Goal: Information Seeking & Learning: Learn about a topic

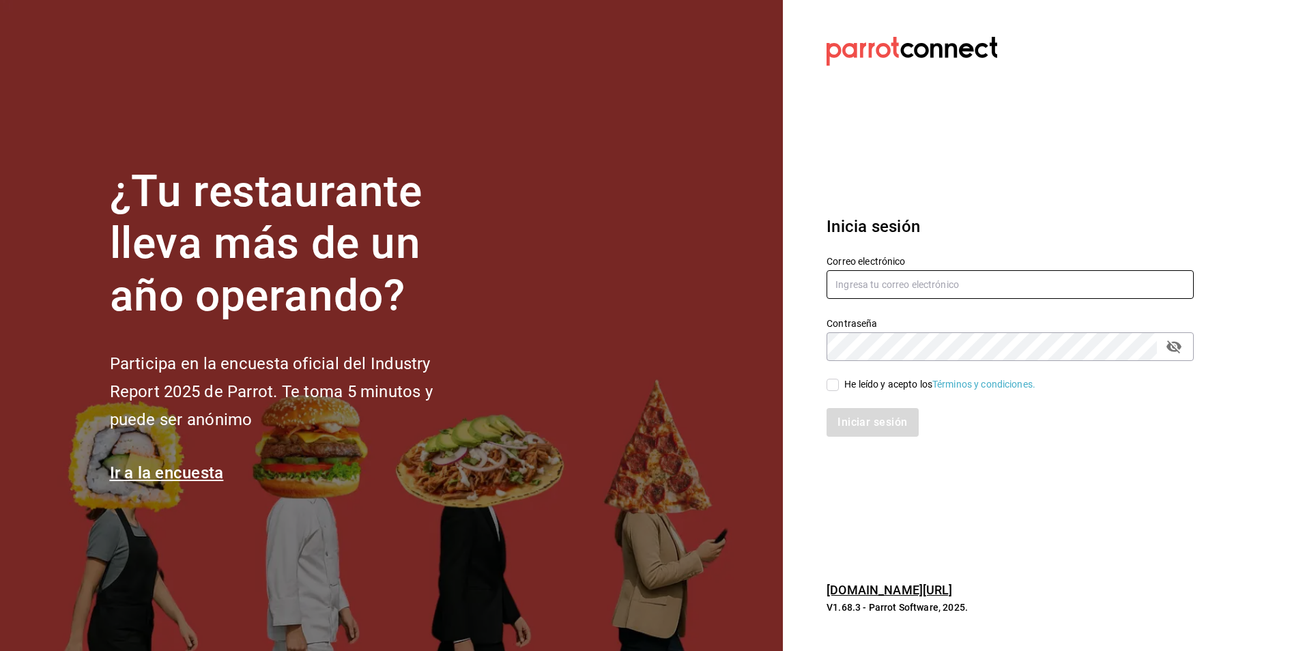
type input "[PERSON_NAME][EMAIL_ADDRESS][DOMAIN_NAME]"
click at [834, 385] on input "He leído y acepto los Términos y condiciones." at bounding box center [833, 385] width 12 height 12
checkbox input "true"
click at [877, 418] on button "Iniciar sesión" at bounding box center [873, 422] width 93 height 29
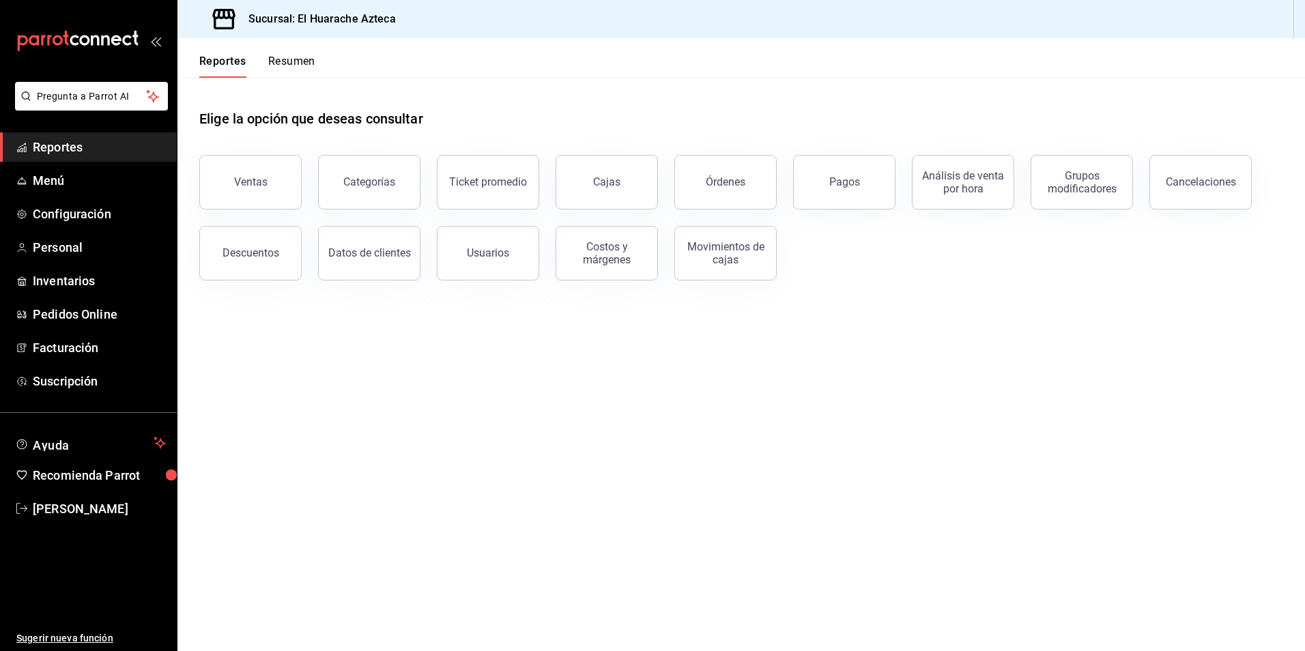
click at [250, 176] on div "Ventas" at bounding box center [250, 181] width 33 height 13
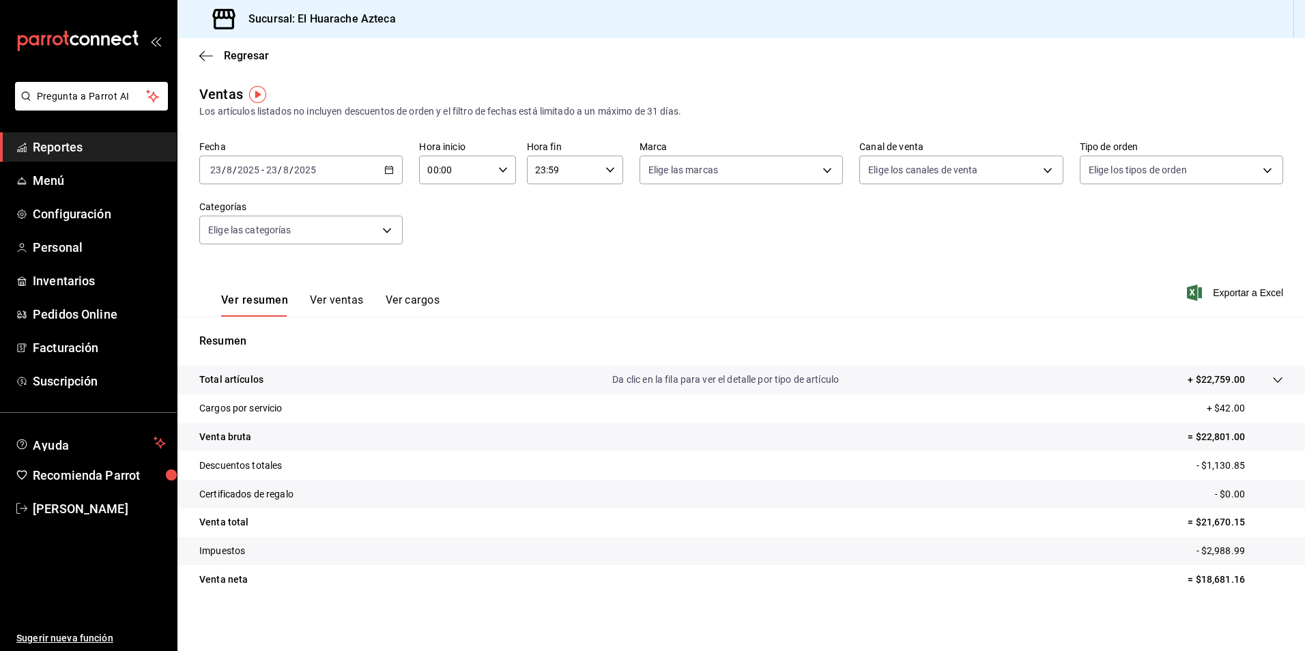
click at [387, 167] on \(Stroke\) "button" at bounding box center [389, 171] width 8 height 8
click at [227, 335] on span "Rango de fechas" at bounding box center [264, 334] width 106 height 14
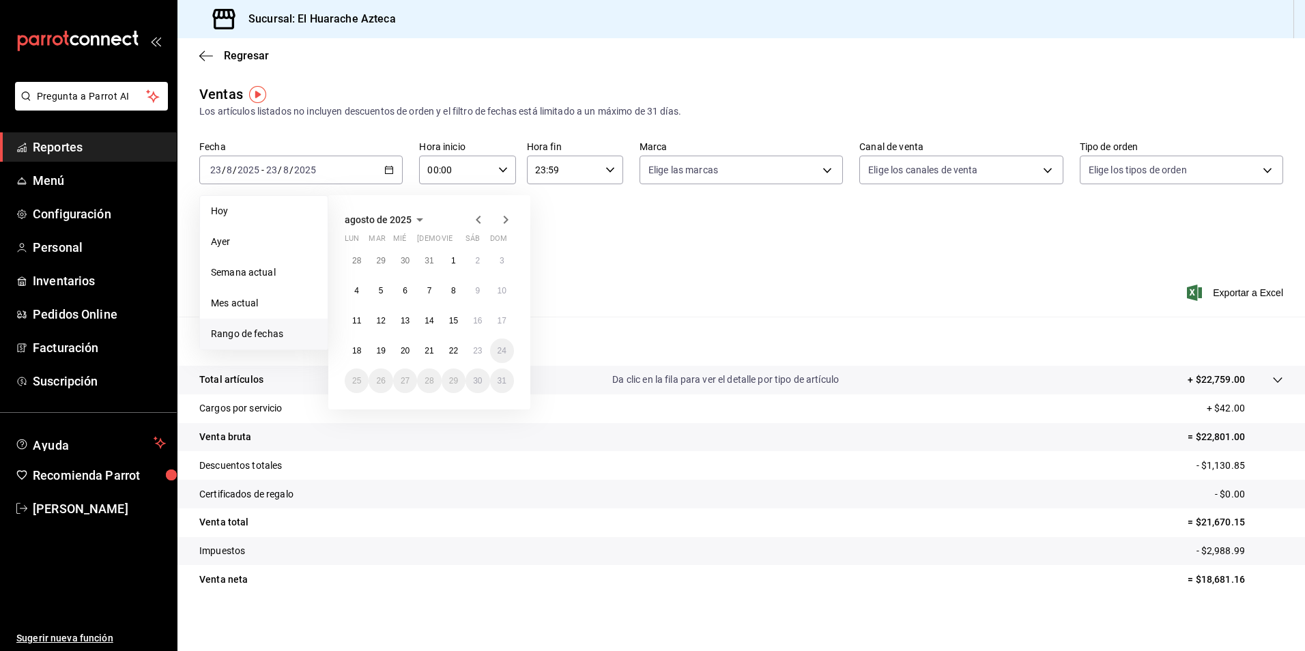
click at [474, 217] on icon "button" at bounding box center [478, 220] width 16 height 16
click at [379, 264] on abbr "1" at bounding box center [381, 261] width 5 height 10
click at [425, 379] on abbr "31" at bounding box center [429, 381] width 9 height 10
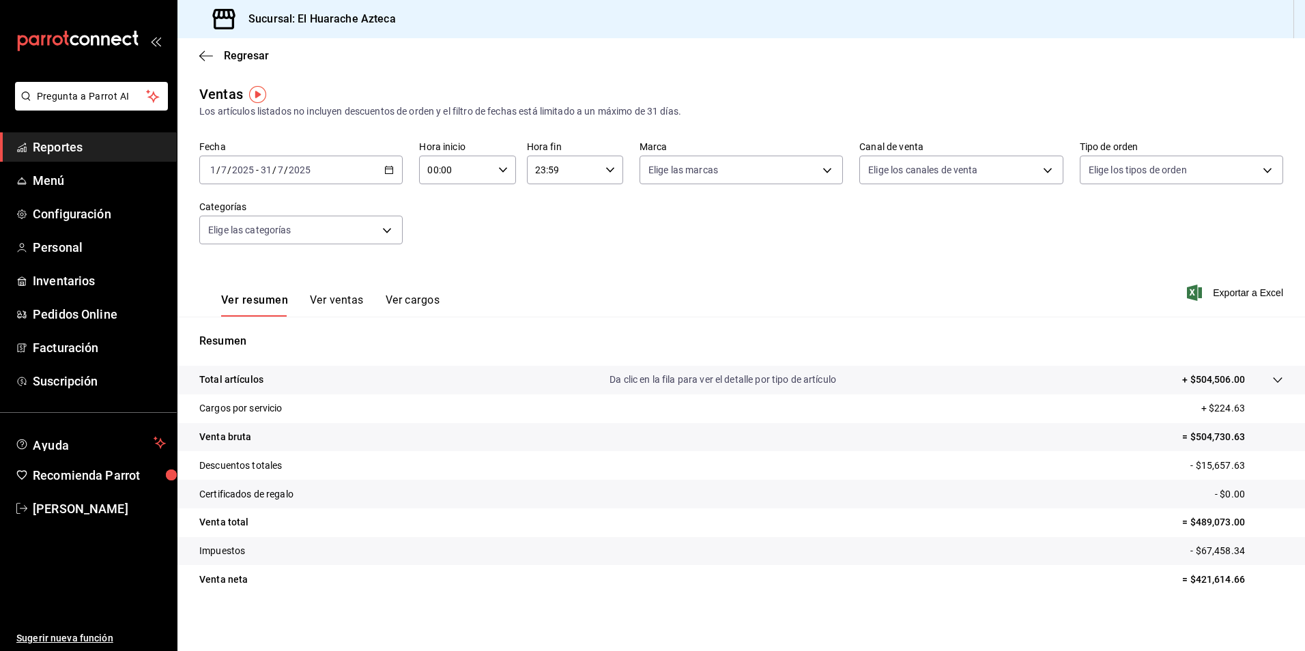
click at [389, 229] on body "Pregunta a Parrot AI Reportes Menú Configuración Personal Inventarios Pedidos O…" at bounding box center [652, 325] width 1305 height 651
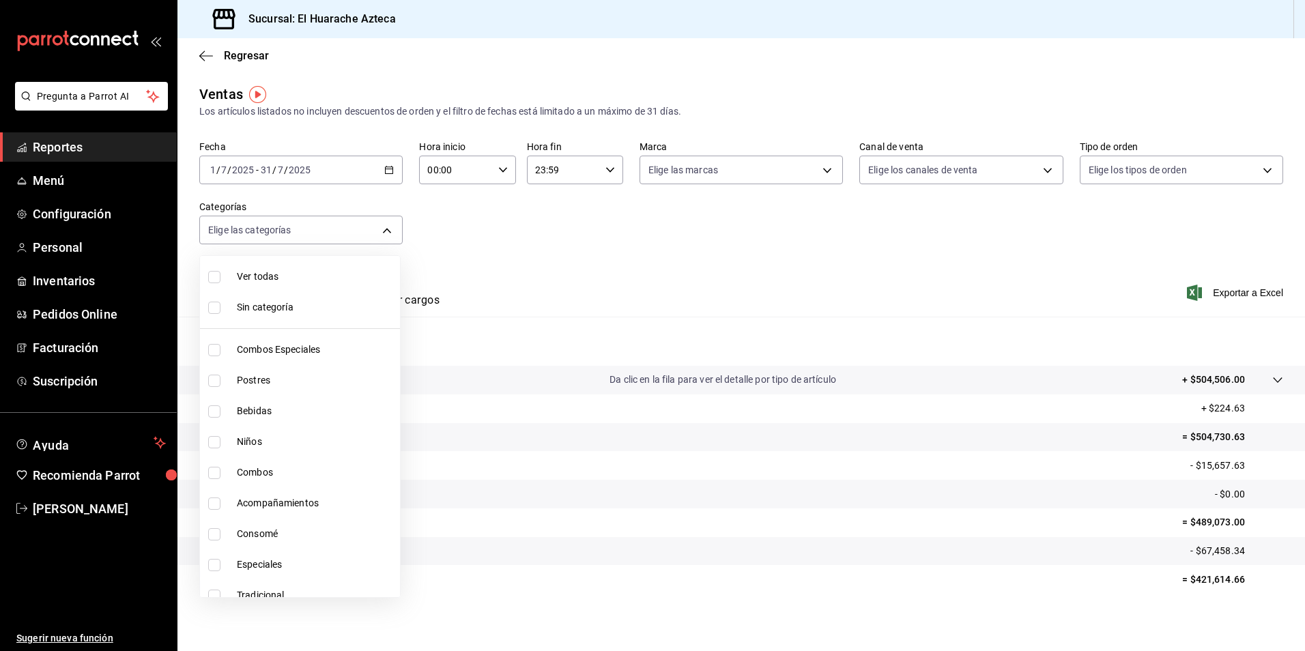
click at [688, 210] on div at bounding box center [652, 325] width 1305 height 651
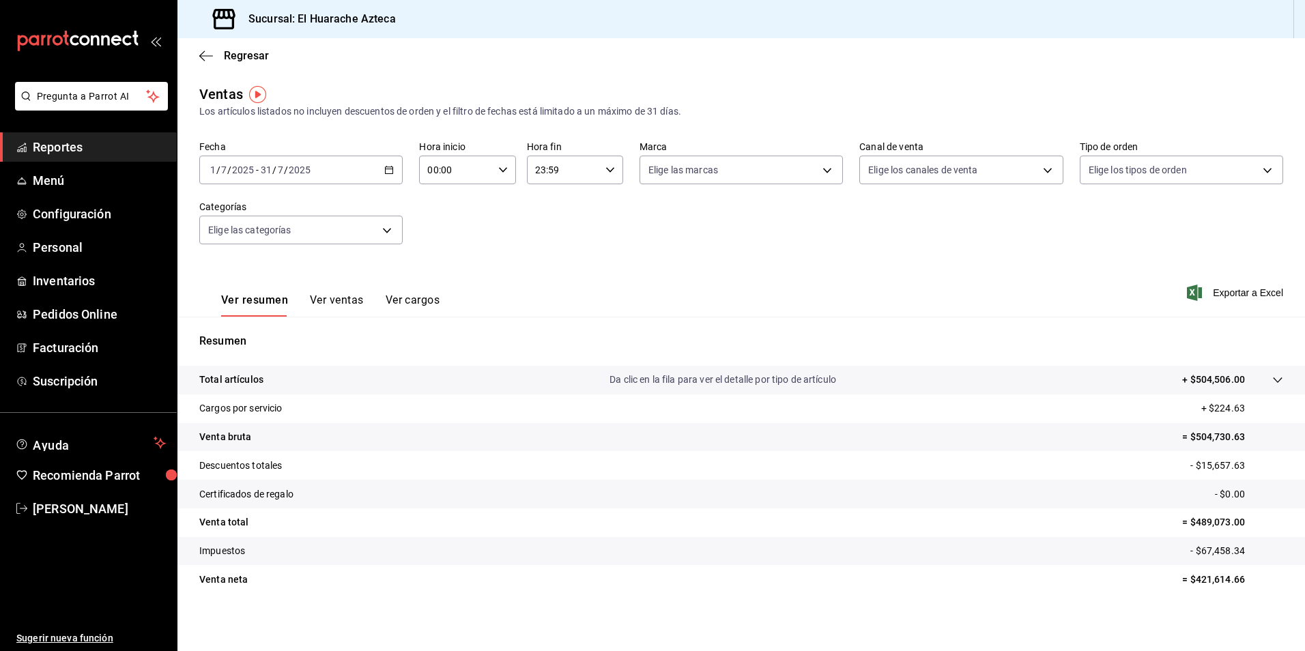
click at [1227, 293] on span "Exportar a Excel" at bounding box center [1237, 293] width 94 height 16
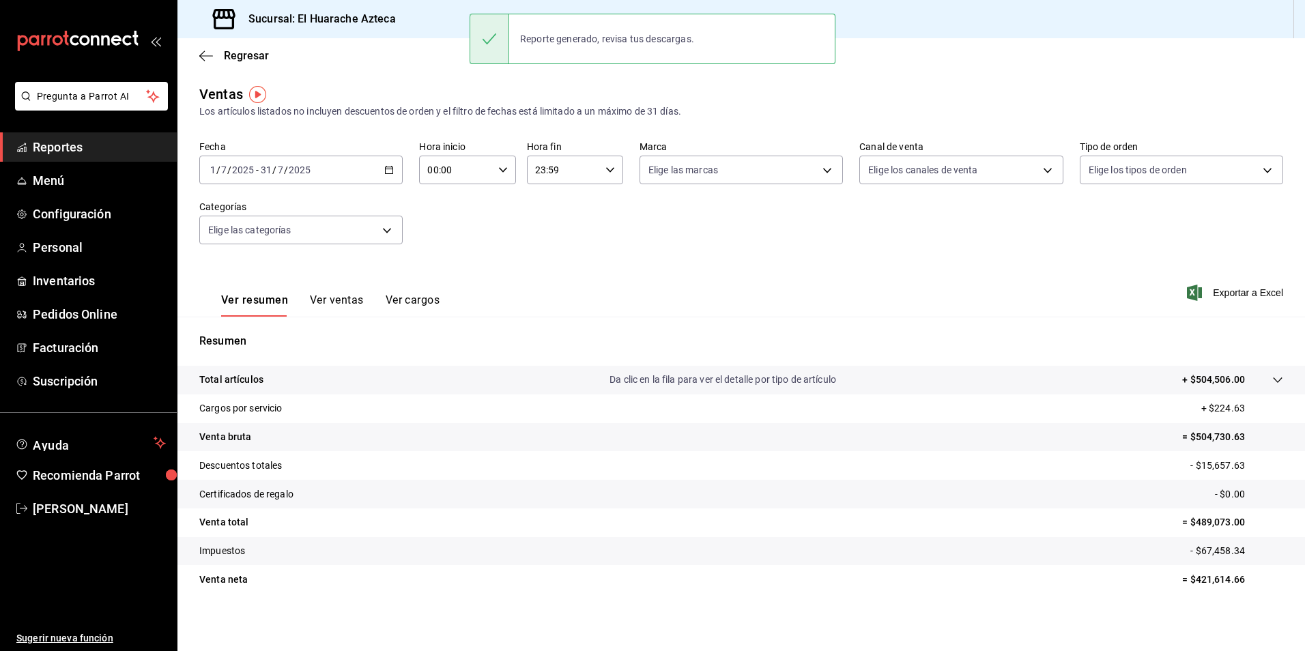
click at [973, 71] on div "Regresar" at bounding box center [741, 55] width 1128 height 35
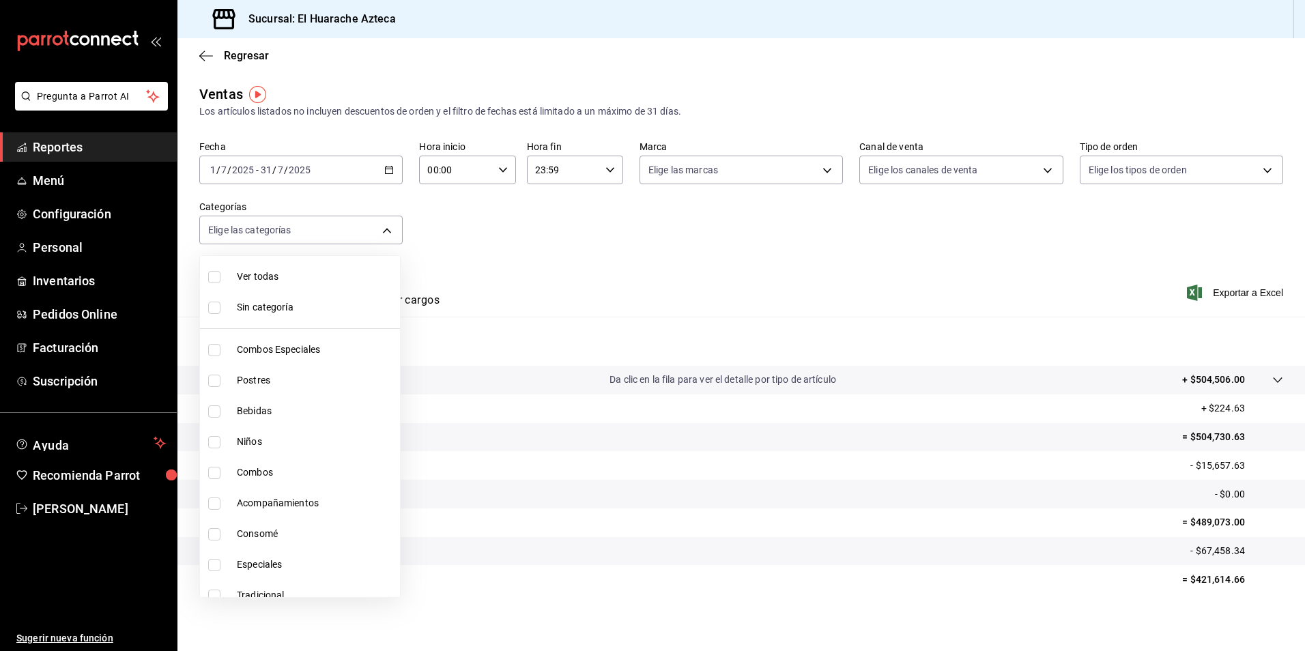
click at [386, 233] on body "Pregunta a Parrot AI Reportes Menú Configuración Personal Inventarios Pedidos O…" at bounding box center [652, 325] width 1305 height 651
click at [257, 352] on span "Combos Especiales" at bounding box center [316, 350] width 158 height 14
type input "2c353759-2c9e-4a11-8b13-ec92f7df1887"
checkbox input "true"
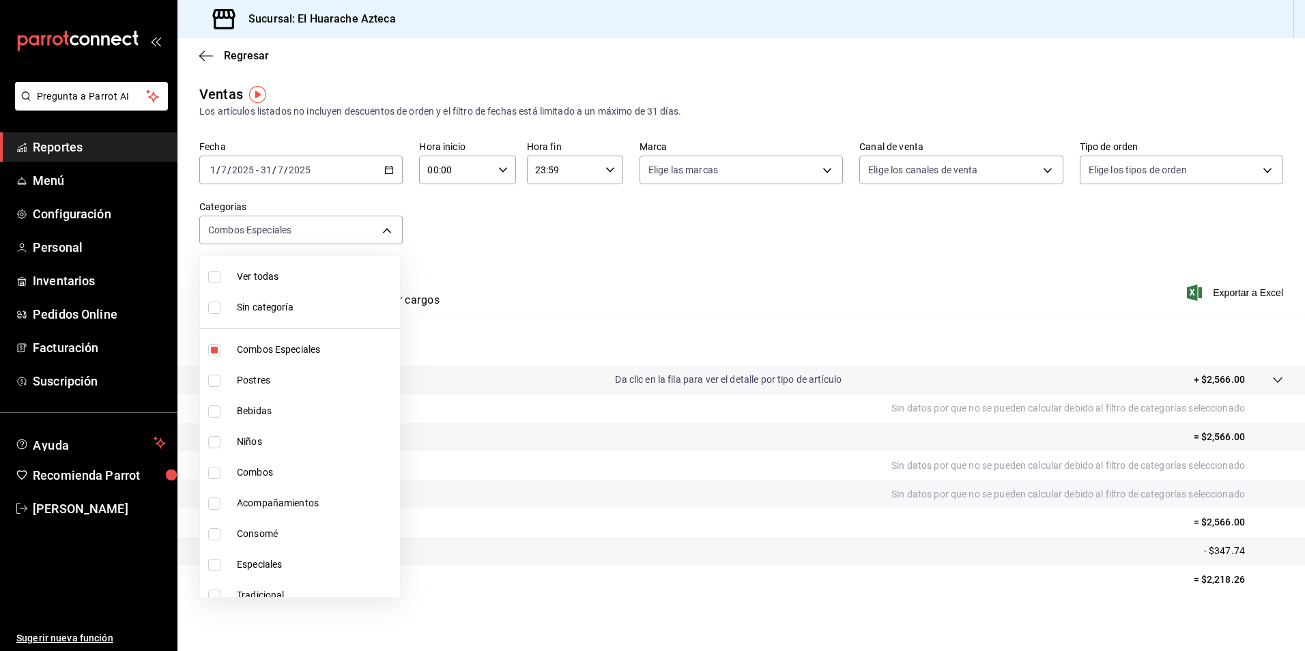
click at [560, 220] on div at bounding box center [652, 325] width 1305 height 651
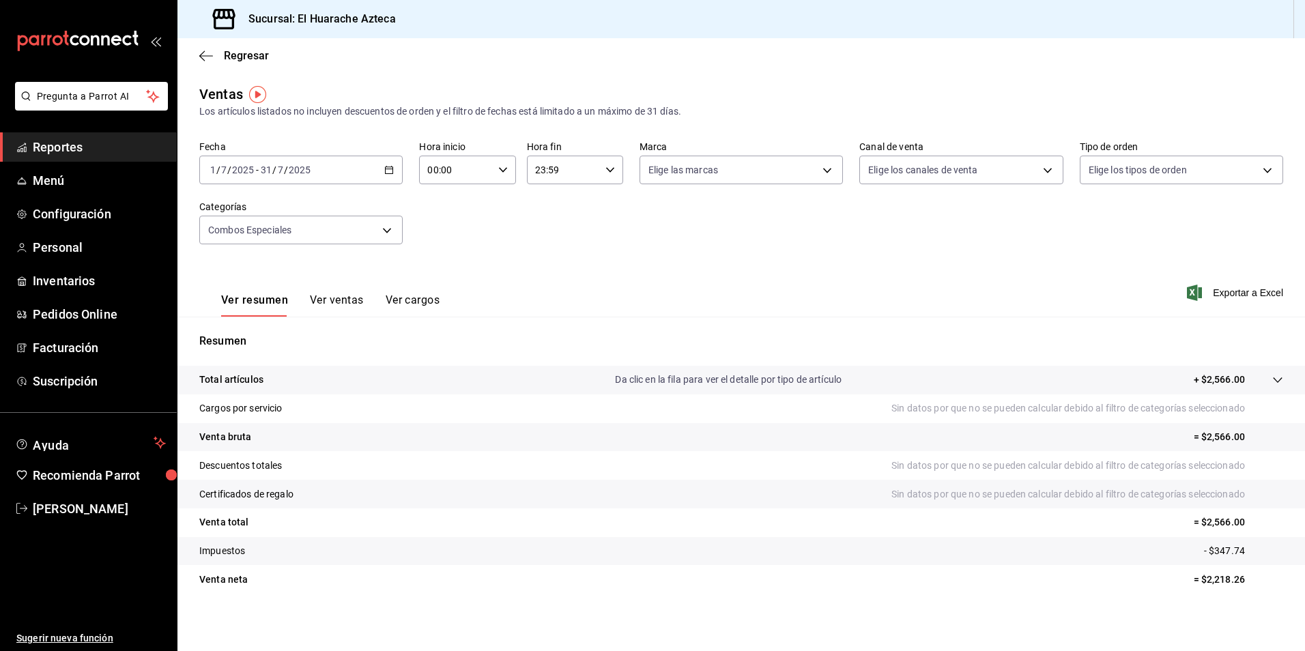
click at [338, 305] on button "Ver ventas" at bounding box center [337, 304] width 54 height 23
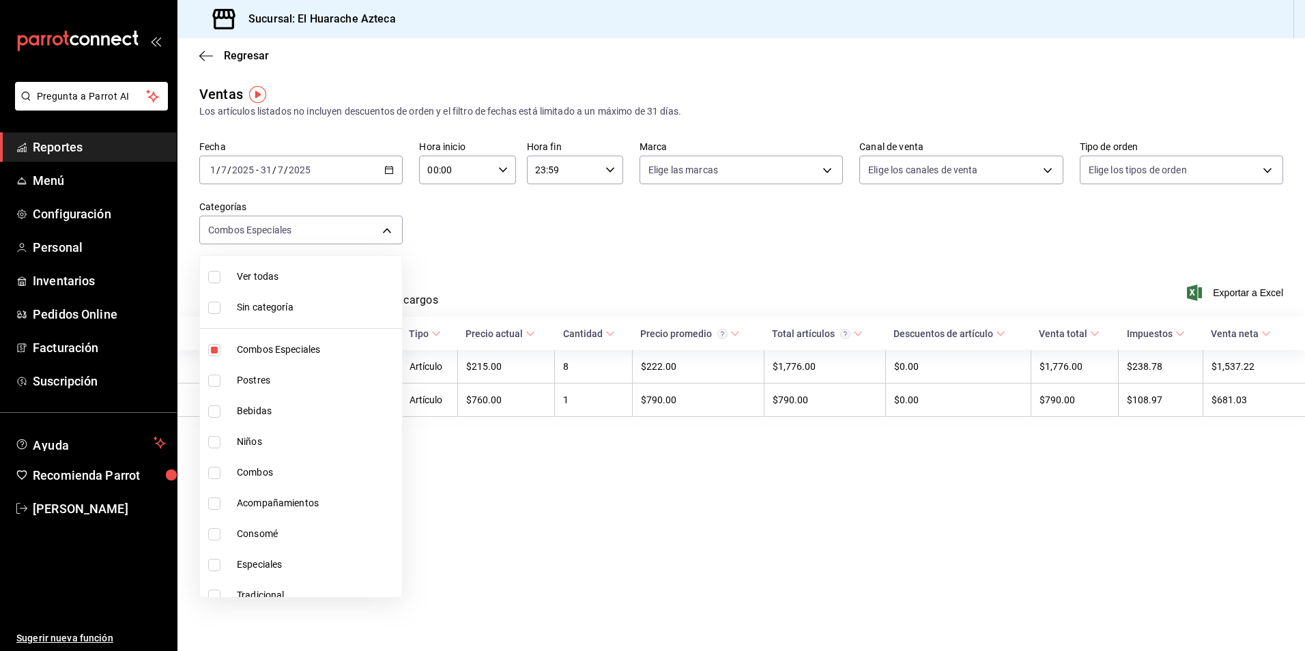
click at [393, 232] on body "Pregunta a Parrot AI Reportes Menú Configuración Personal Inventarios Pedidos O…" at bounding box center [652, 325] width 1305 height 651
click at [268, 348] on span "Combos Especiales" at bounding box center [317, 350] width 160 height 14
checkbox input "false"
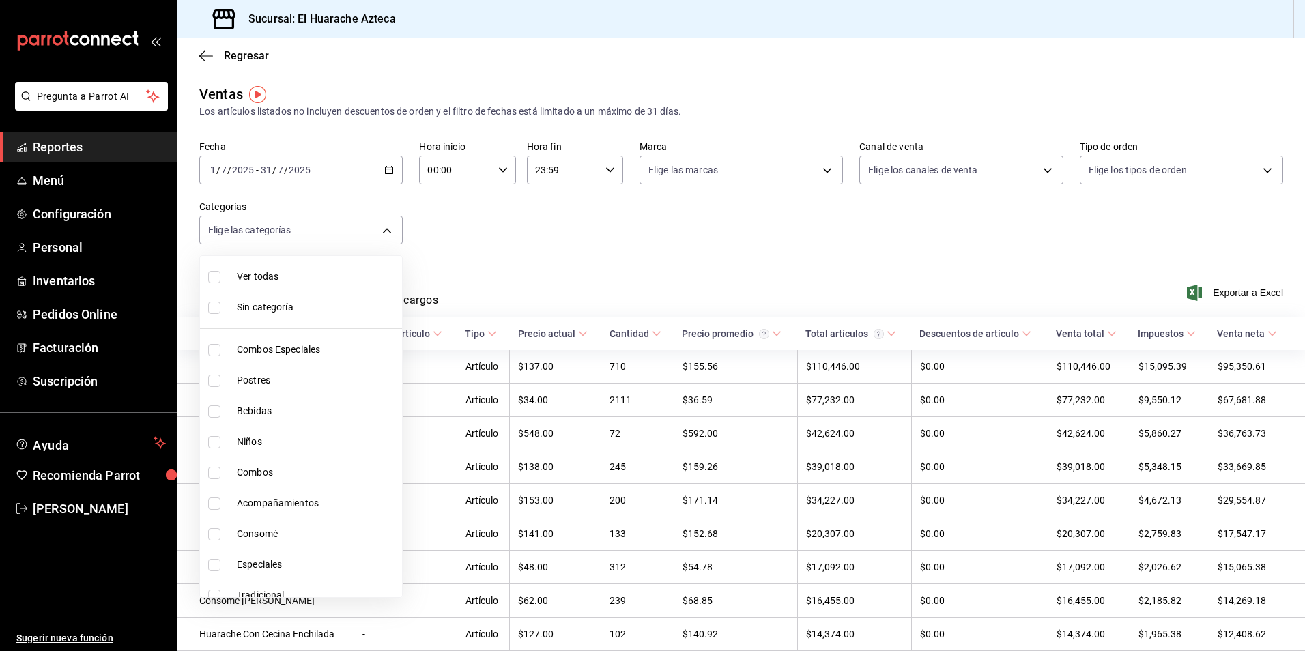
click at [218, 473] on input "checkbox" at bounding box center [214, 473] width 12 height 12
checkbox input "true"
type input "801fb927-b16a-41c9-9a7c-271afa856fa8"
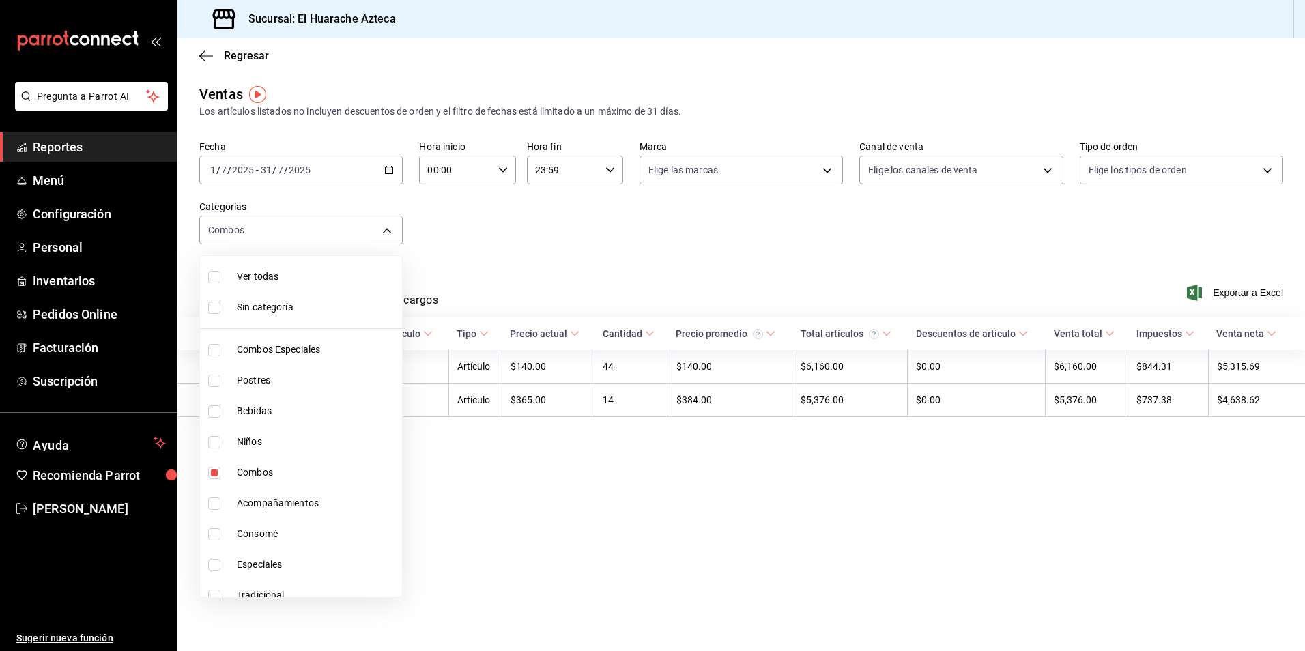
click at [257, 470] on span "Combos" at bounding box center [317, 472] width 160 height 14
checkbox input "false"
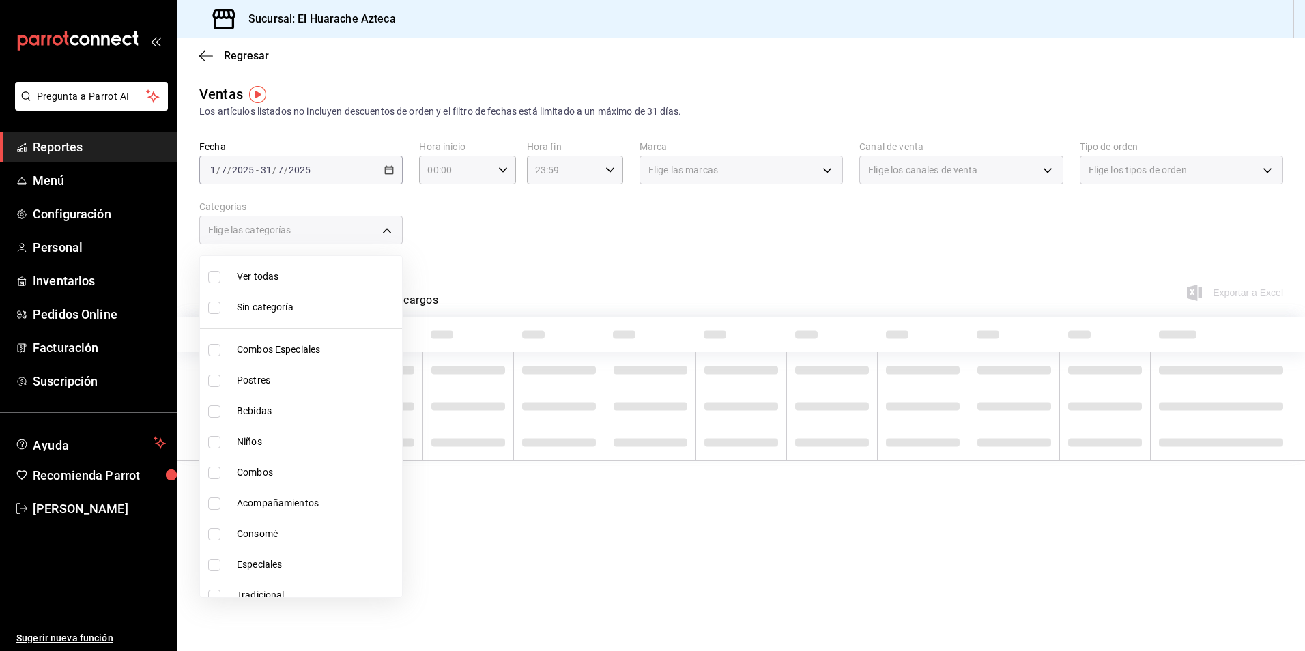
click at [580, 238] on div at bounding box center [652, 325] width 1305 height 651
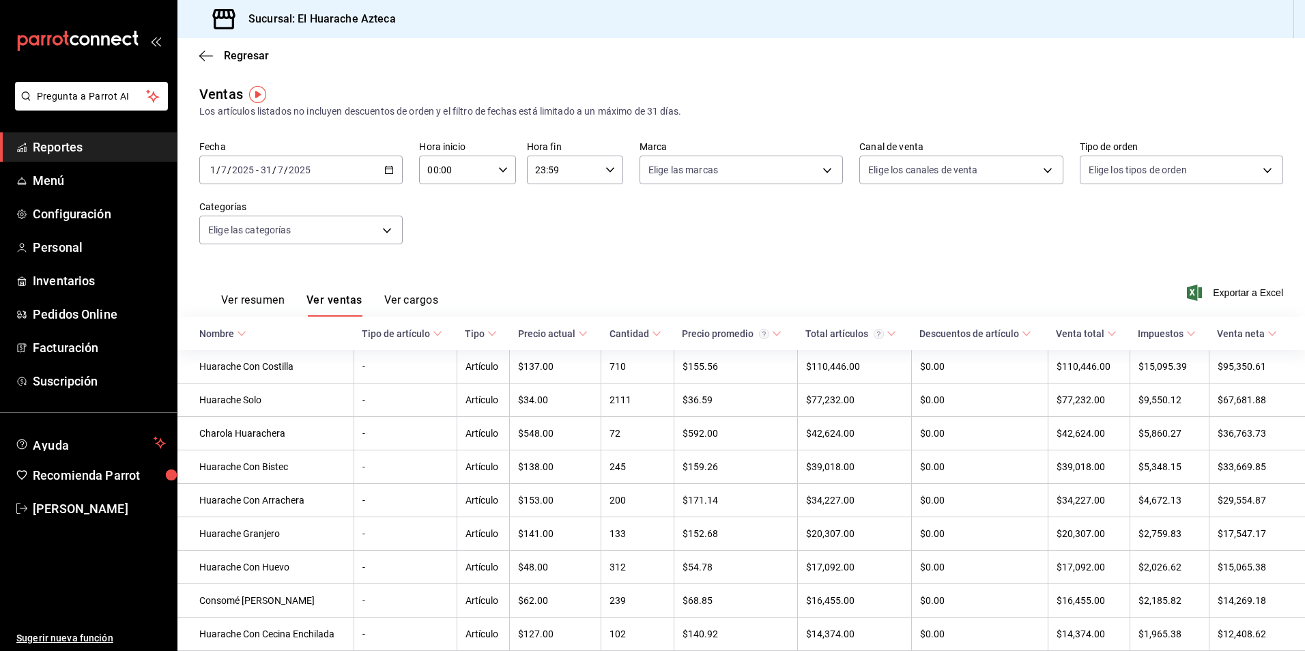
click at [250, 303] on button "Ver resumen" at bounding box center [252, 304] width 63 height 23
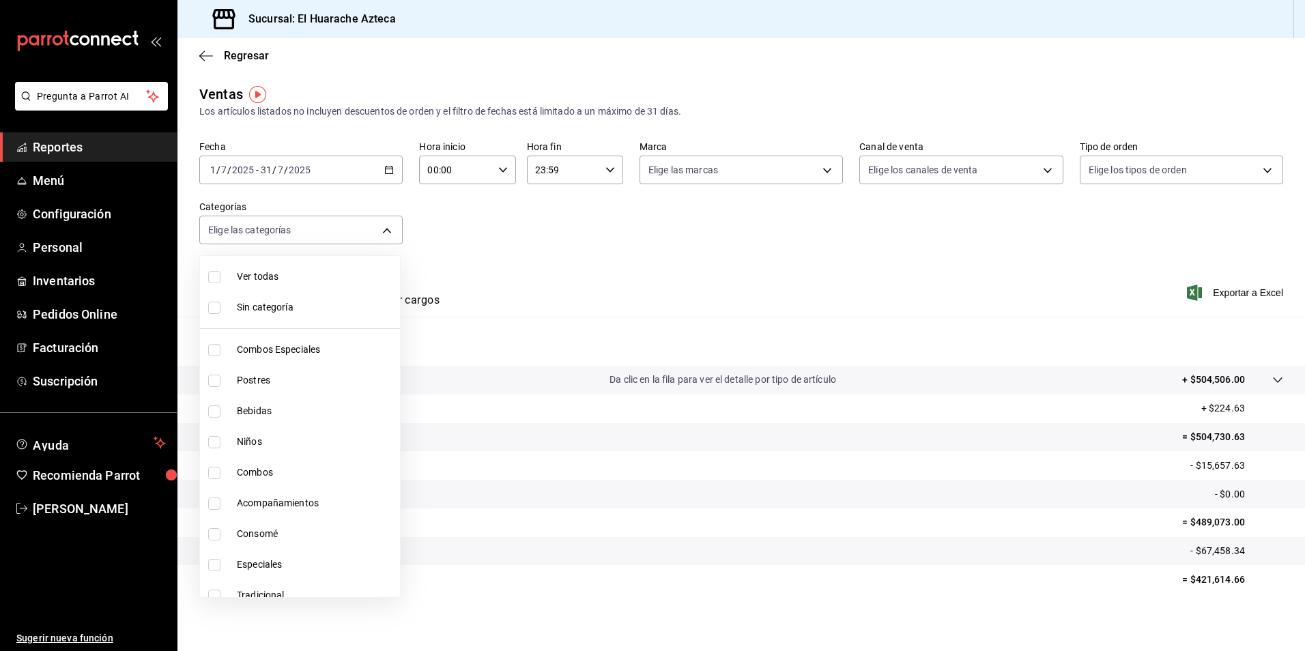
click at [390, 225] on body "Pregunta a Parrot AI Reportes Menú Configuración Personal Inventarios Pedidos O…" at bounding box center [652, 325] width 1305 height 651
click at [212, 474] on input "checkbox" at bounding box center [214, 473] width 12 height 12
checkbox input "true"
type input "801fb927-b16a-41c9-9a7c-271afa856fa8"
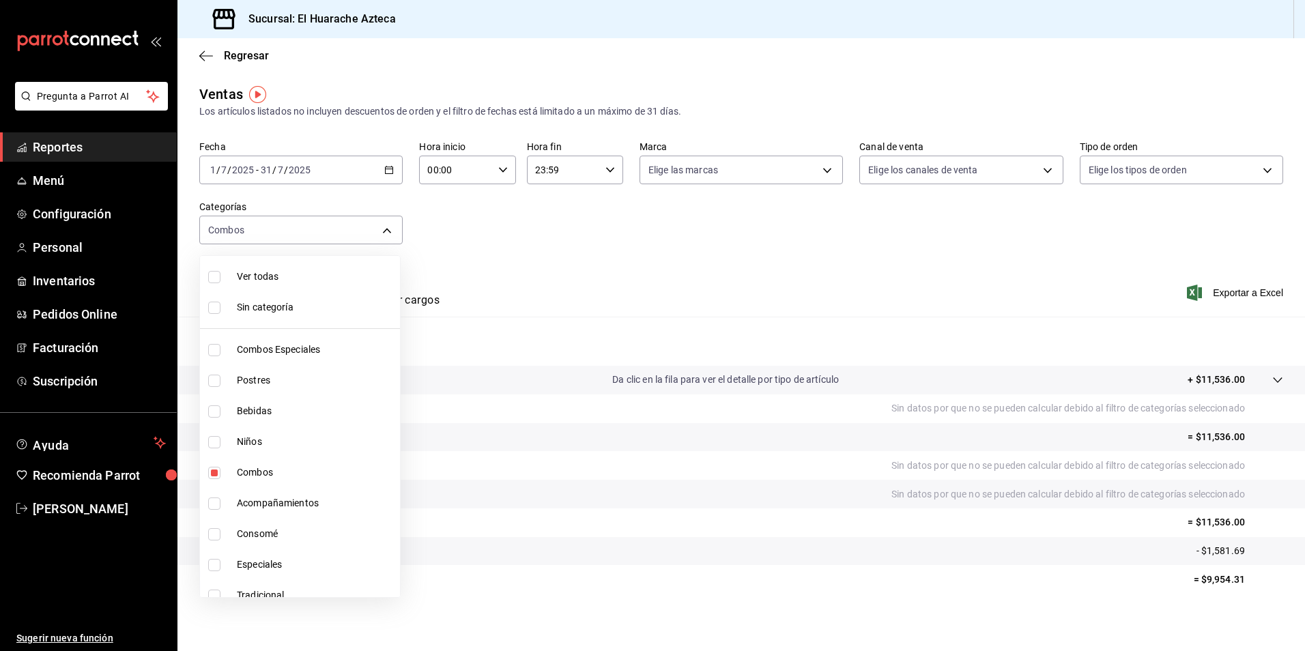
click at [688, 261] on div at bounding box center [652, 325] width 1305 height 651
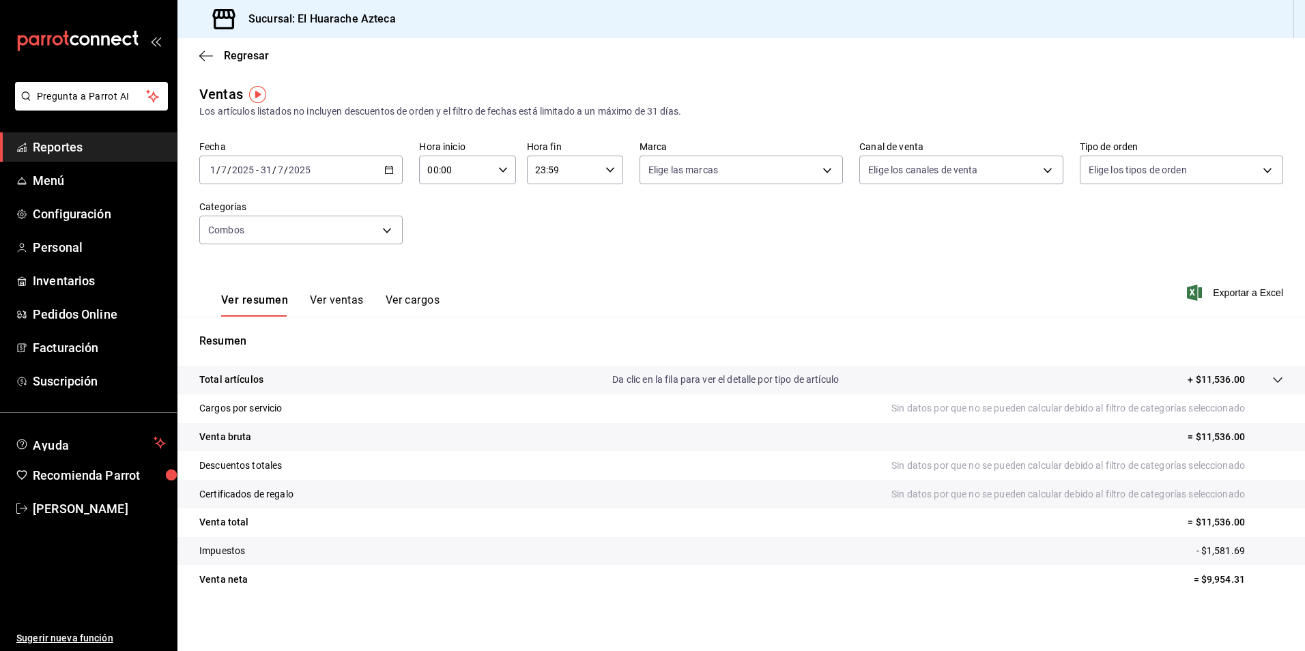
click at [337, 296] on button "Ver ventas" at bounding box center [337, 304] width 54 height 23
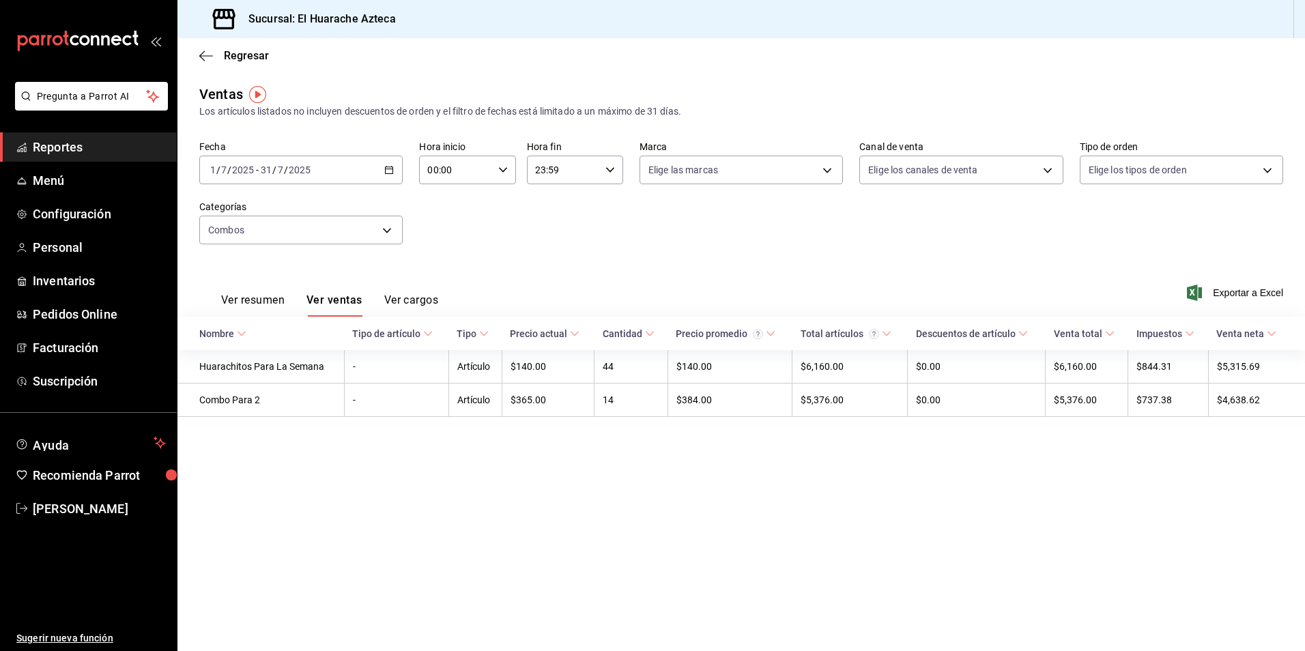
click at [390, 231] on body "Pregunta a Parrot AI Reportes Menú Configuración Personal Inventarios Pedidos O…" at bounding box center [652, 325] width 1305 height 651
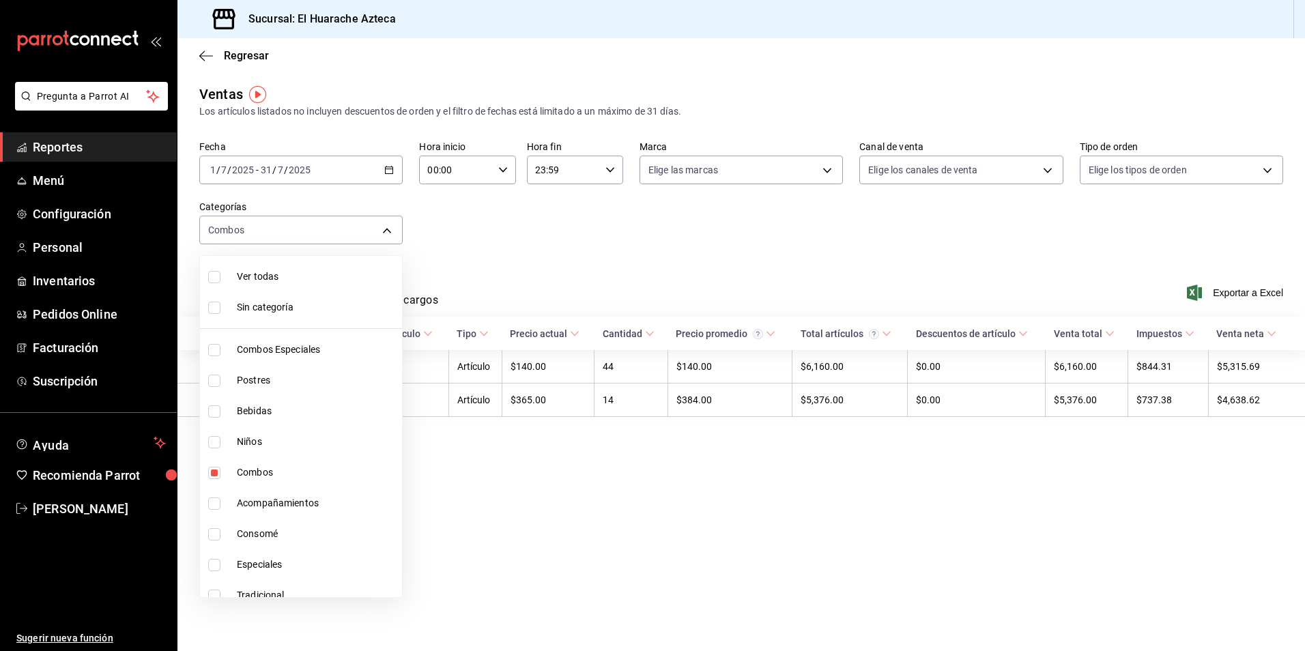
click at [216, 503] on input "checkbox" at bounding box center [214, 504] width 12 height 12
checkbox input "true"
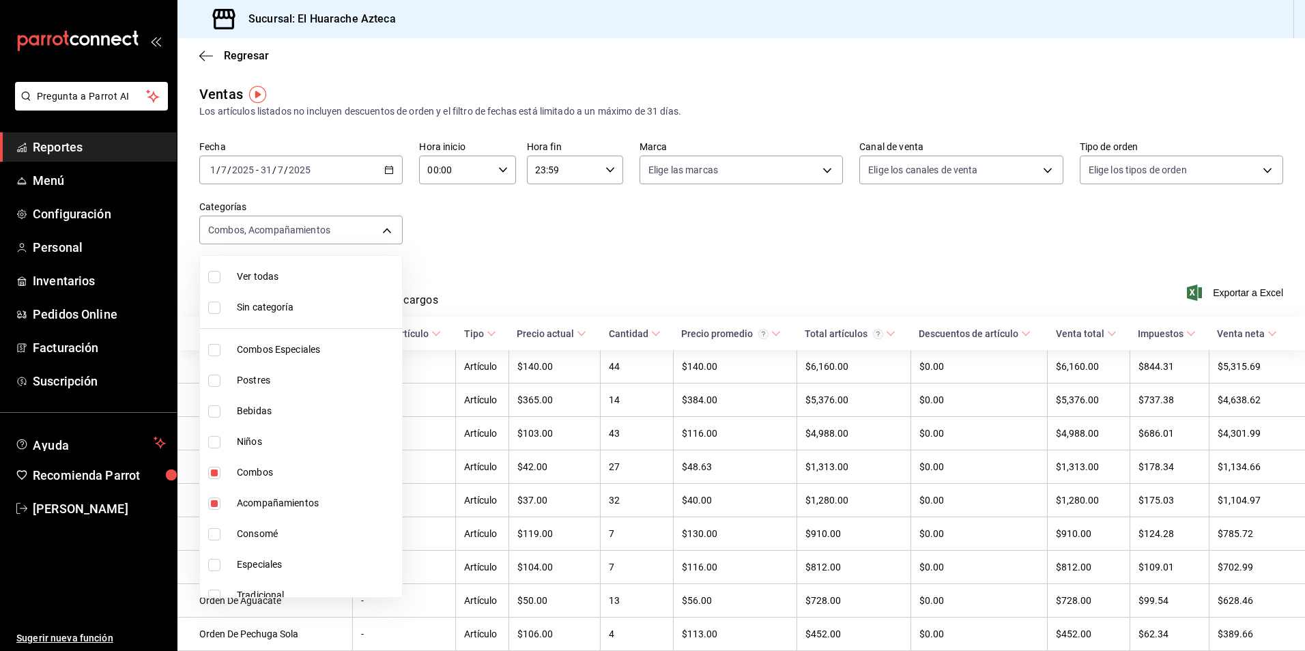
click at [241, 472] on span "Combos" at bounding box center [317, 472] width 160 height 14
type input "2d28abd0-1e90-45a2-b988-74b39c4496ee"
checkbox input "false"
click at [666, 207] on div at bounding box center [652, 325] width 1305 height 651
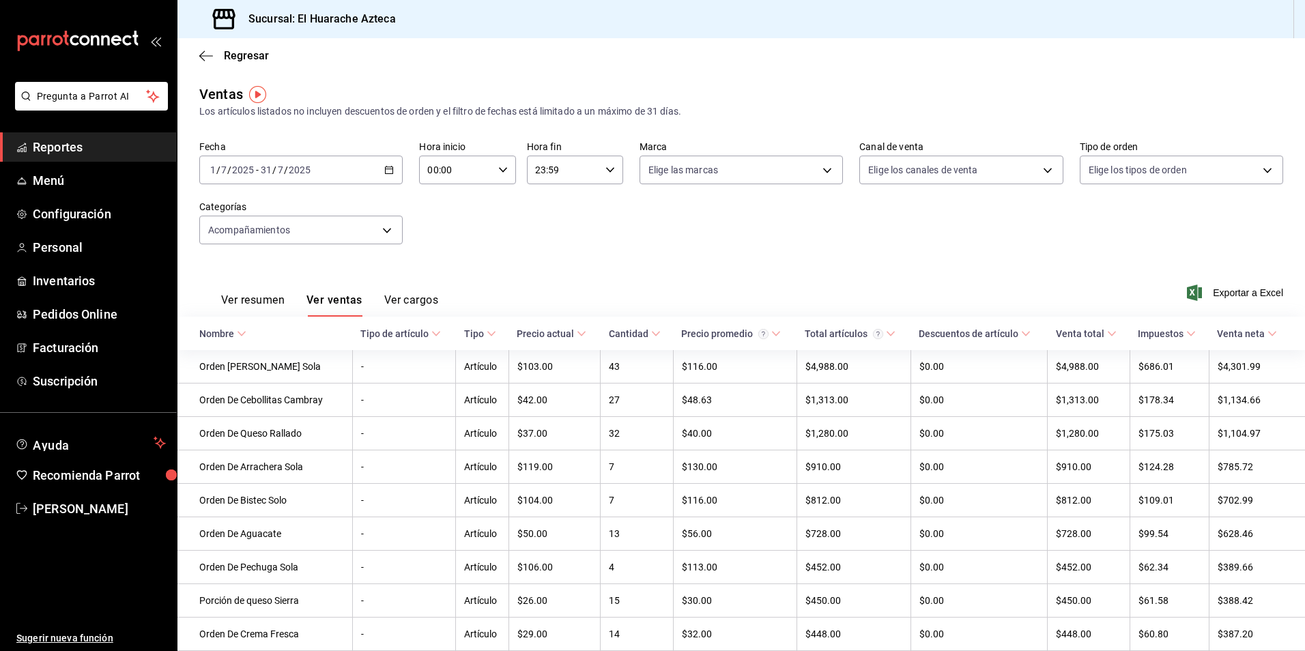
click at [240, 305] on button "Ver resumen" at bounding box center [252, 304] width 63 height 23
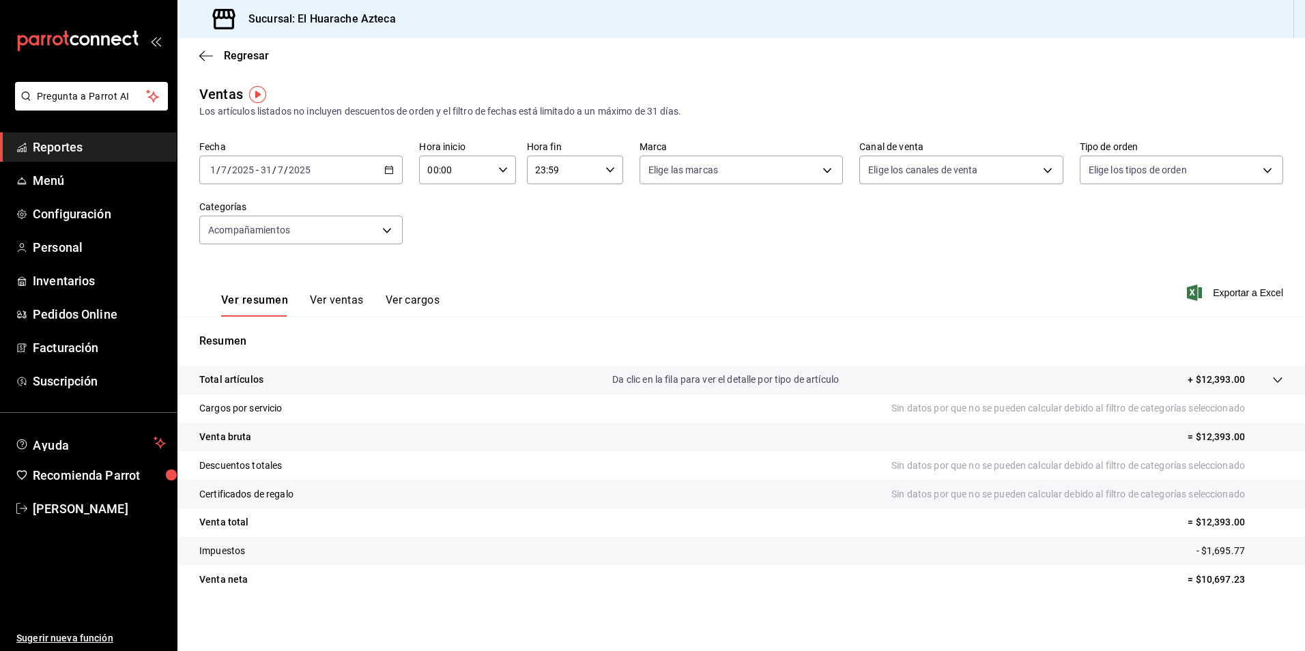
click at [341, 301] on button "Ver ventas" at bounding box center [337, 304] width 54 height 23
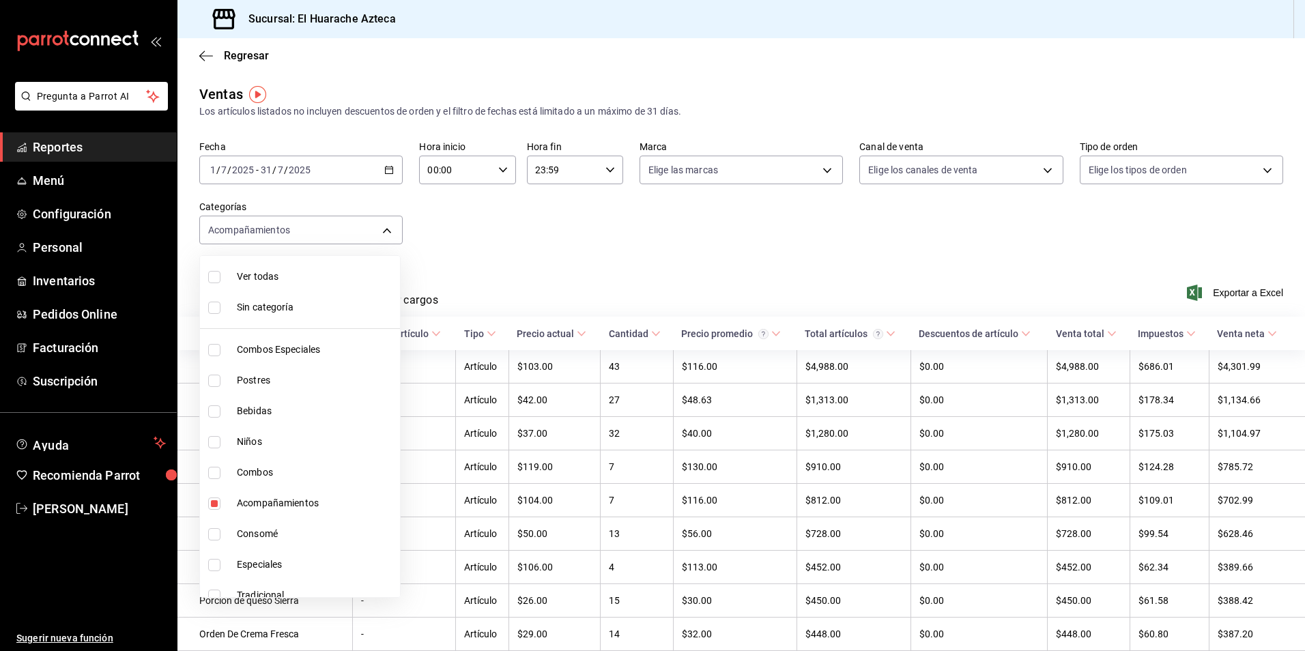
click at [386, 233] on body "Pregunta a Parrot AI Reportes Menú Configuración Personal Inventarios Pedidos O…" at bounding box center [652, 325] width 1305 height 651
click at [212, 502] on input "checkbox" at bounding box center [214, 504] width 12 height 12
checkbox input "false"
click at [211, 562] on input "checkbox" at bounding box center [214, 565] width 12 height 12
checkbox input "true"
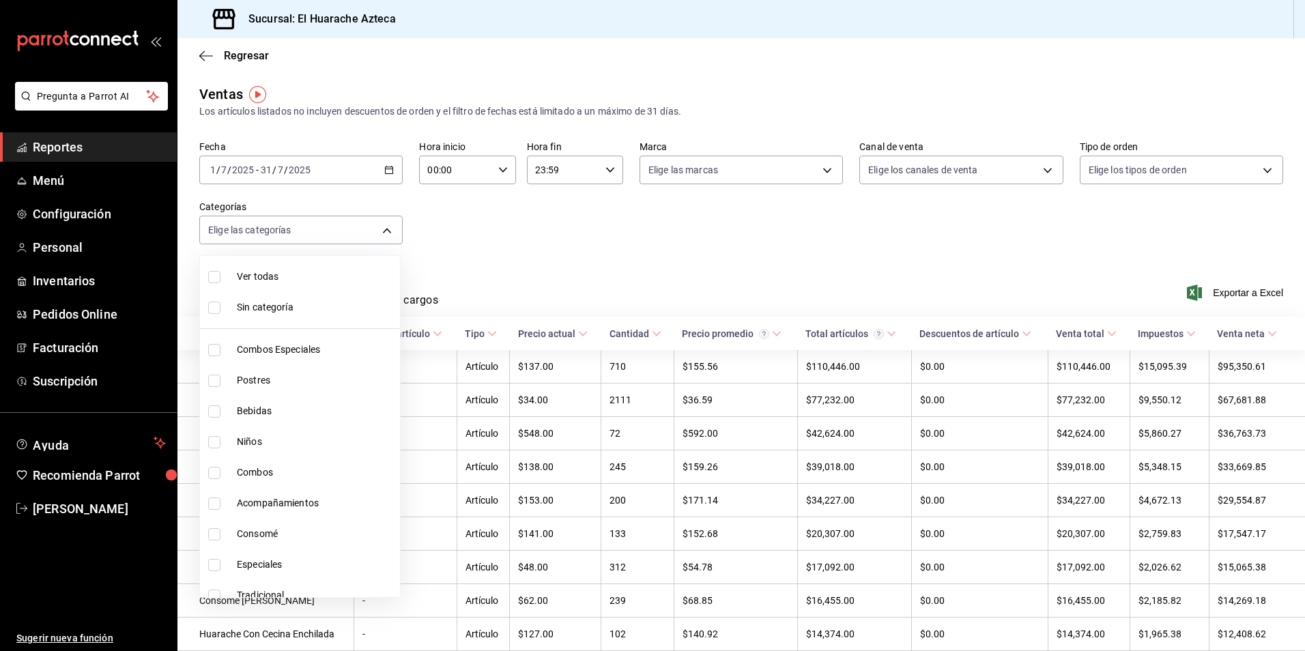
type input "456e02ca-36ee-4b64-abe9-711cb0ff05c9"
click at [496, 264] on div at bounding box center [652, 325] width 1305 height 651
click at [384, 231] on body "Pregunta a Parrot AI Reportes Menú Configuración Personal Inventarios Pedidos O…" at bounding box center [652, 325] width 1305 height 651
click at [546, 264] on div at bounding box center [652, 325] width 1305 height 651
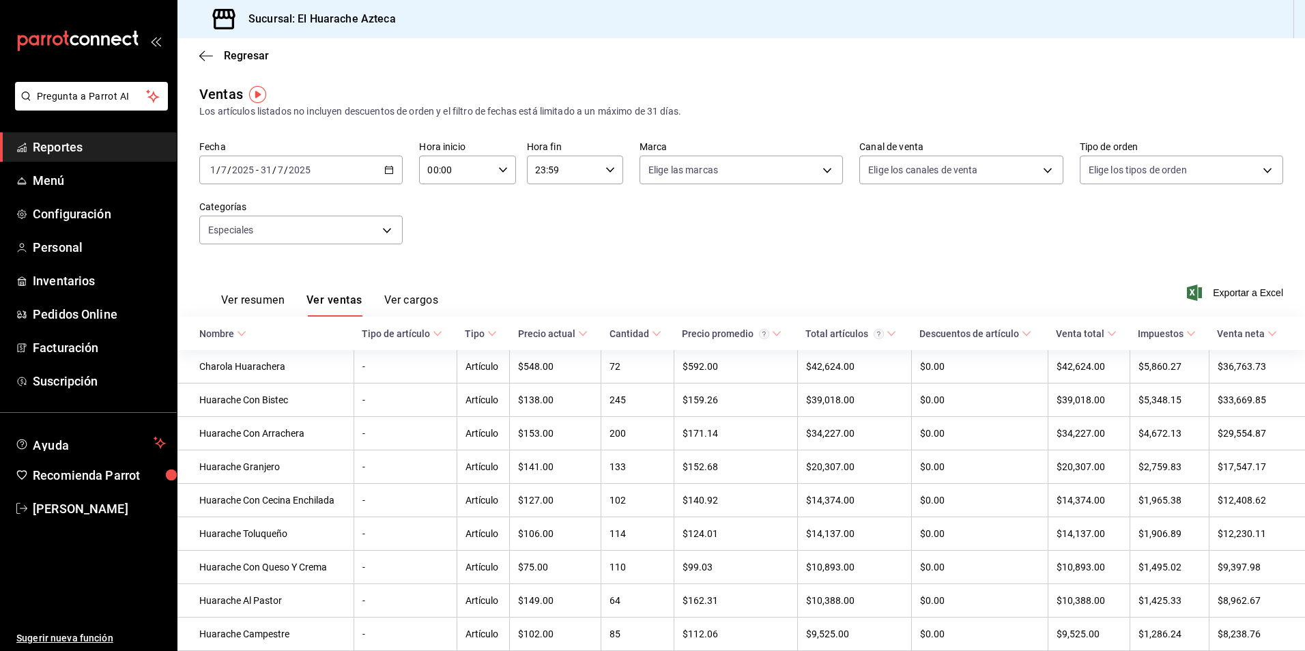
click at [247, 301] on button "Ver resumen" at bounding box center [252, 304] width 63 height 23
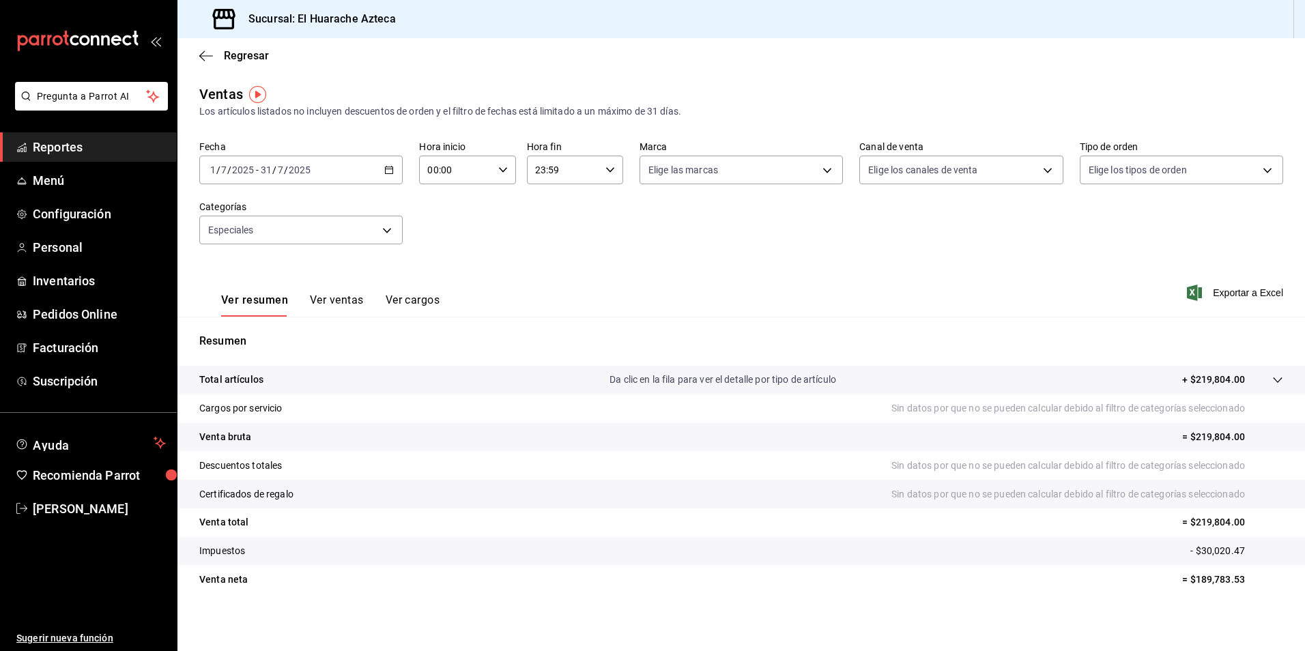
click at [336, 301] on button "Ver ventas" at bounding box center [337, 304] width 54 height 23
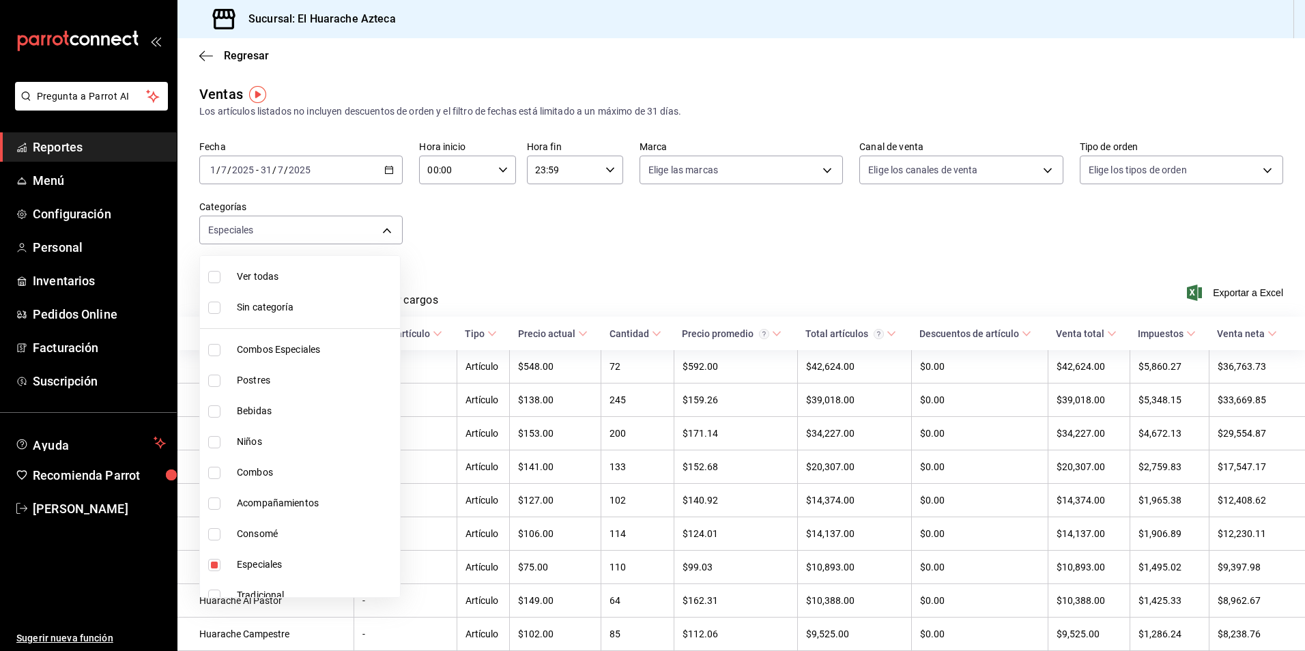
click at [391, 231] on body "Pregunta a Parrot AI Reportes Menú Configuración Personal Inventarios Pedidos O…" at bounding box center [652, 325] width 1305 height 651
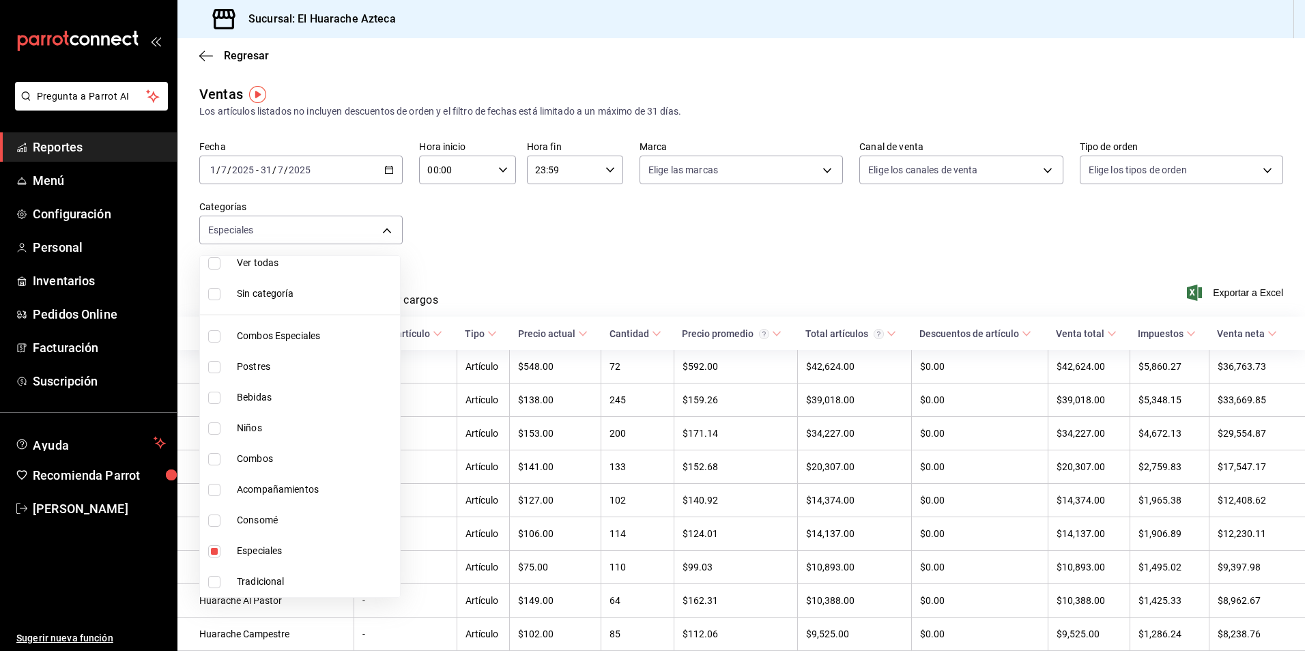
click at [242, 548] on span "Especiales" at bounding box center [316, 551] width 158 height 14
checkbox input "false"
click at [216, 585] on input "checkbox" at bounding box center [214, 582] width 12 height 12
checkbox input "true"
type input "0bcea8be-a7c4-41fc-813b-e05f5227c1d5"
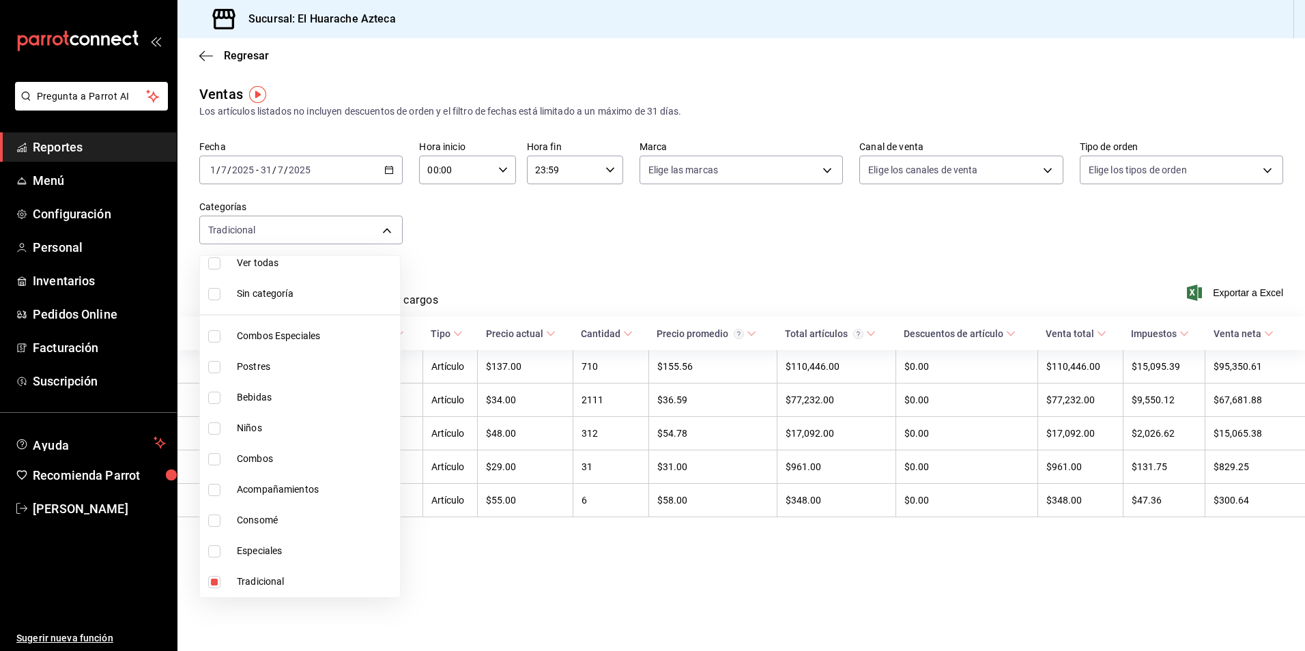
click at [259, 580] on span "Tradicional" at bounding box center [316, 582] width 158 height 14
checkbox input "false"
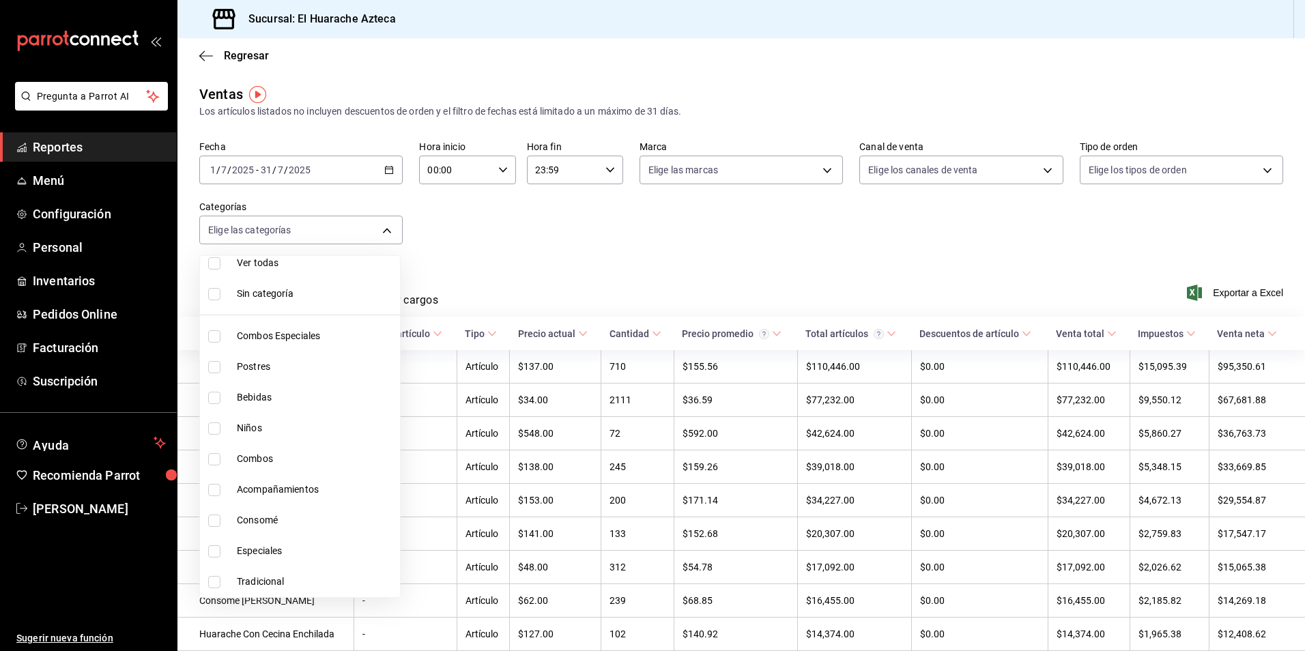
click at [588, 283] on div at bounding box center [652, 325] width 1305 height 651
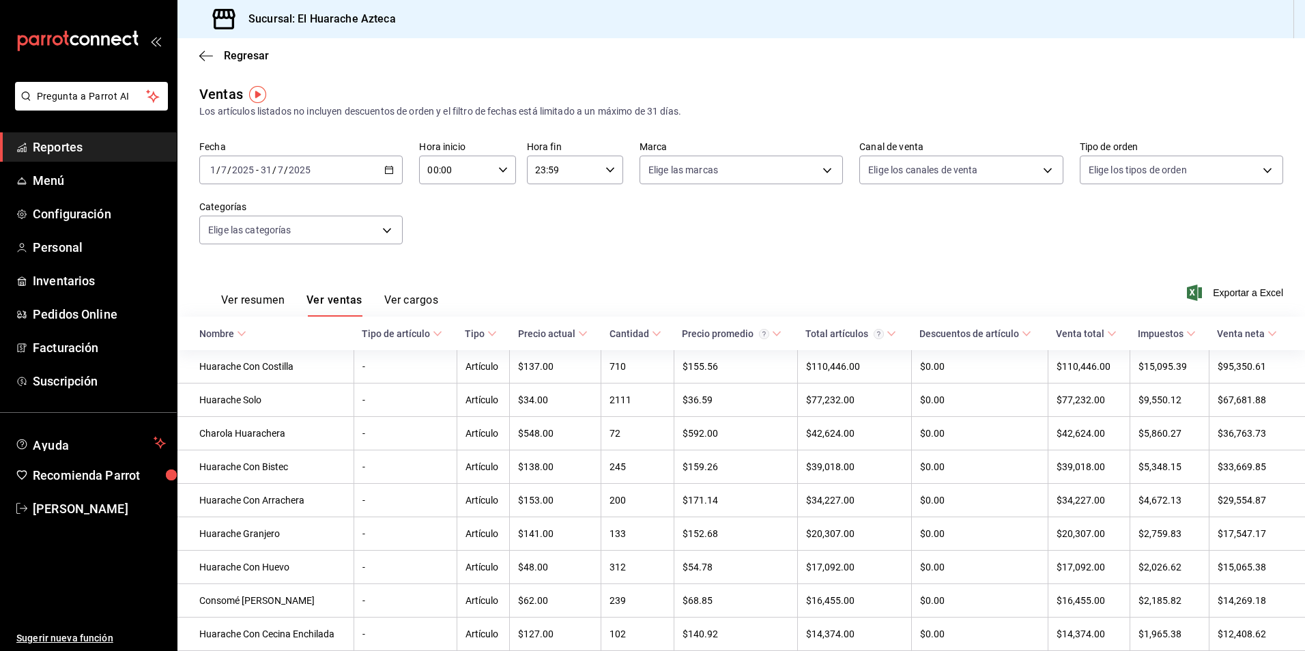
click at [251, 295] on button "Ver resumen" at bounding box center [252, 304] width 63 height 23
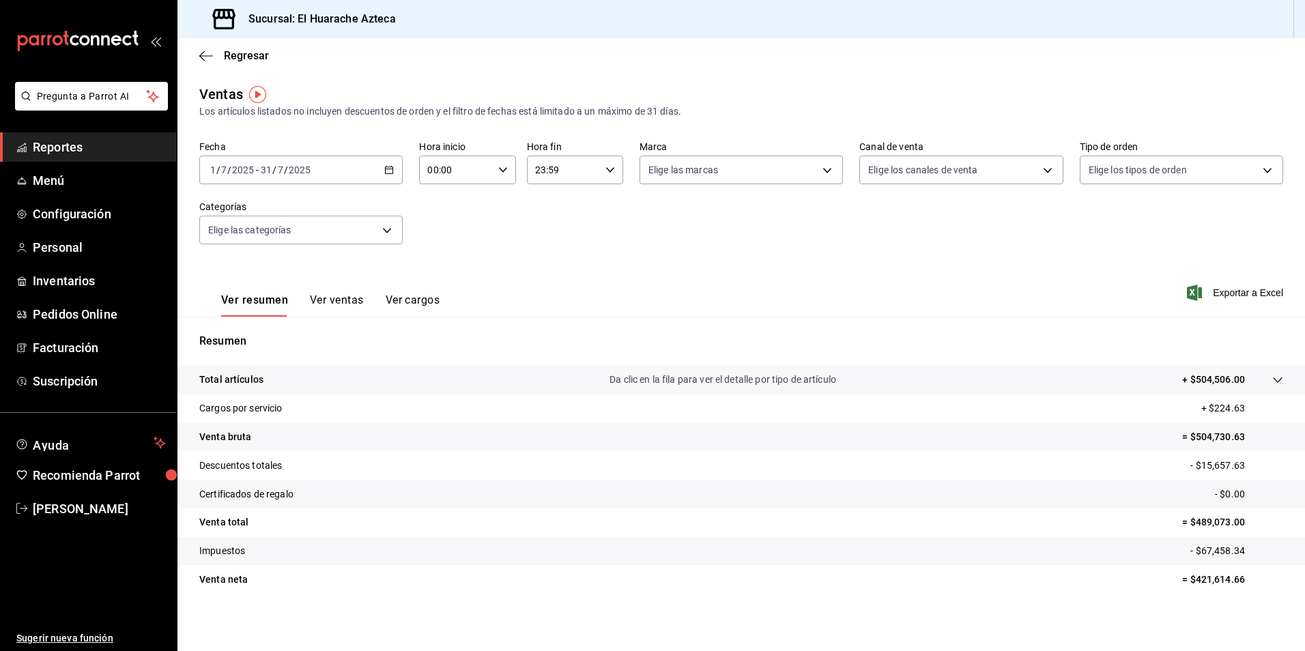
click at [337, 297] on button "Ver ventas" at bounding box center [337, 304] width 54 height 23
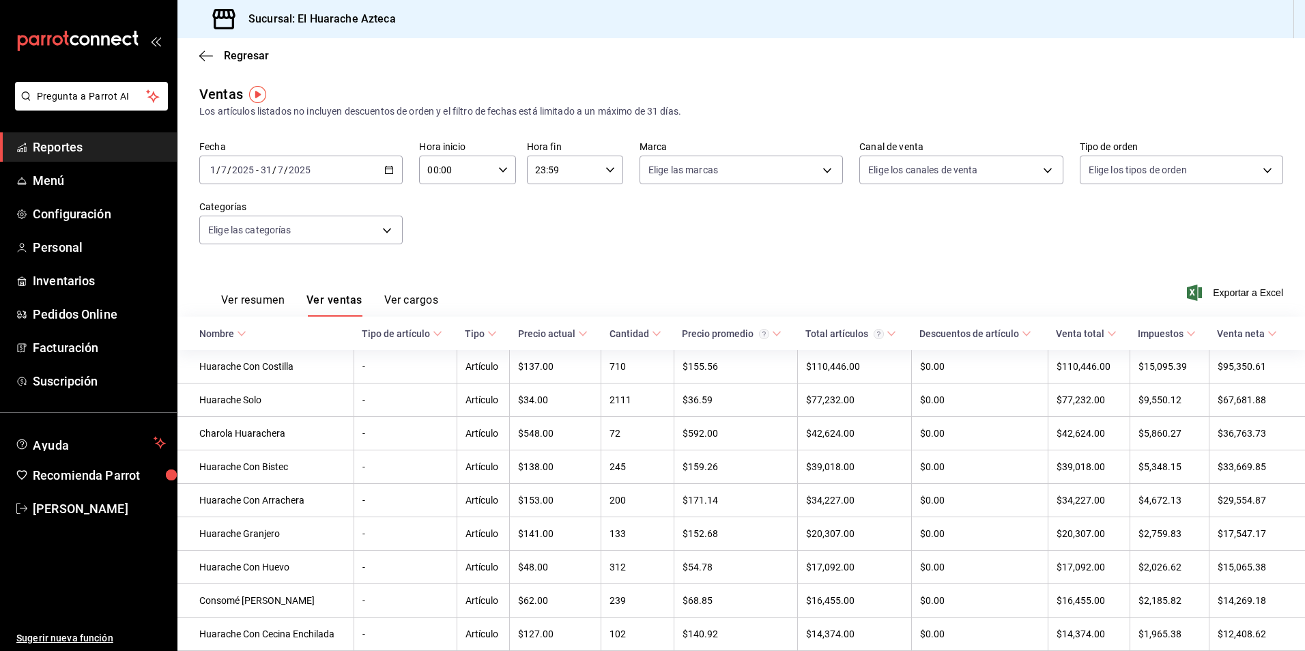
click at [395, 215] on div "Elige las categorías" at bounding box center [300, 227] width 203 height 34
click at [390, 221] on body "Pregunta a Parrot AI Reportes Menú Configuración Personal Inventarios Pedidos O…" at bounding box center [652, 325] width 1305 height 651
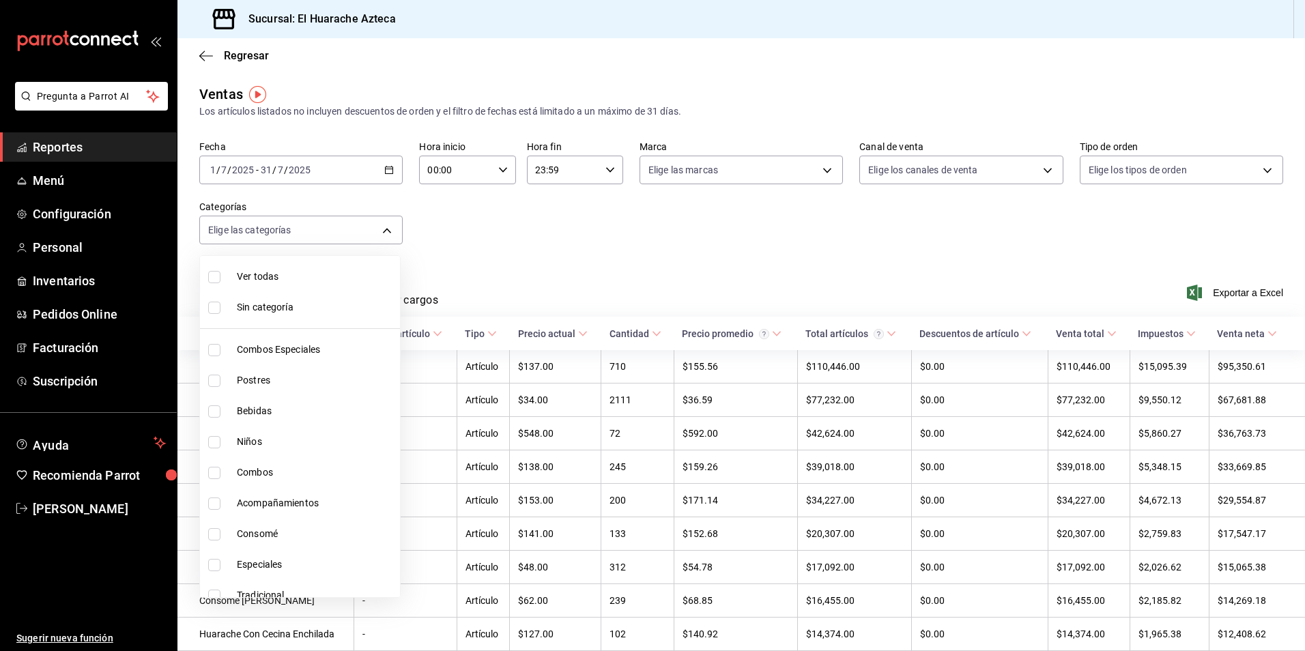
click at [213, 592] on input "checkbox" at bounding box center [214, 596] width 12 height 12
checkbox input "true"
type input "0bcea8be-a7c4-41fc-813b-e05f5227c1d5"
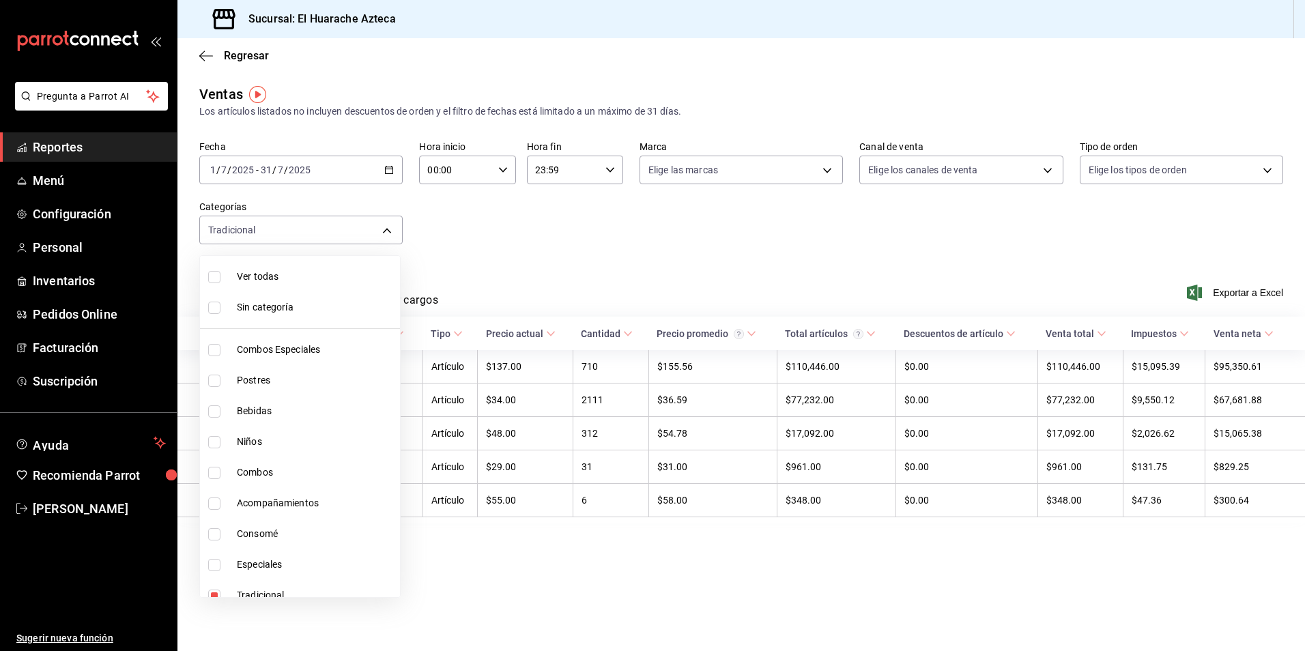
scroll to position [14, 0]
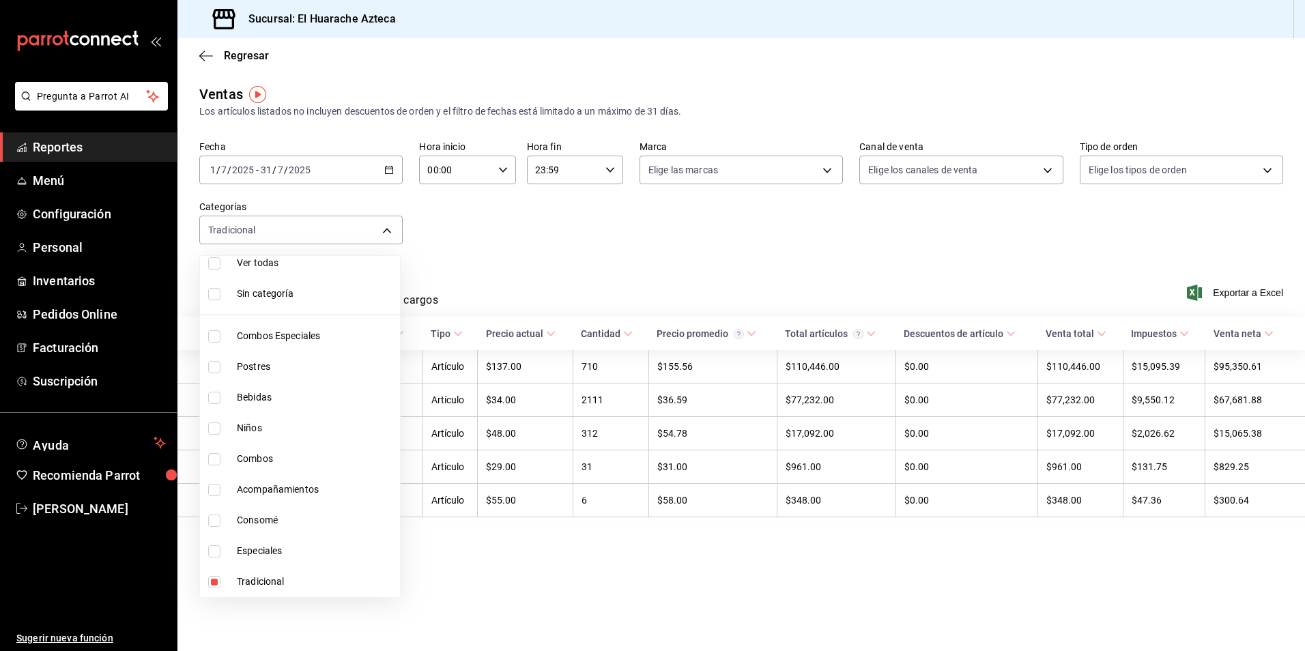
click at [562, 275] on div at bounding box center [652, 325] width 1305 height 651
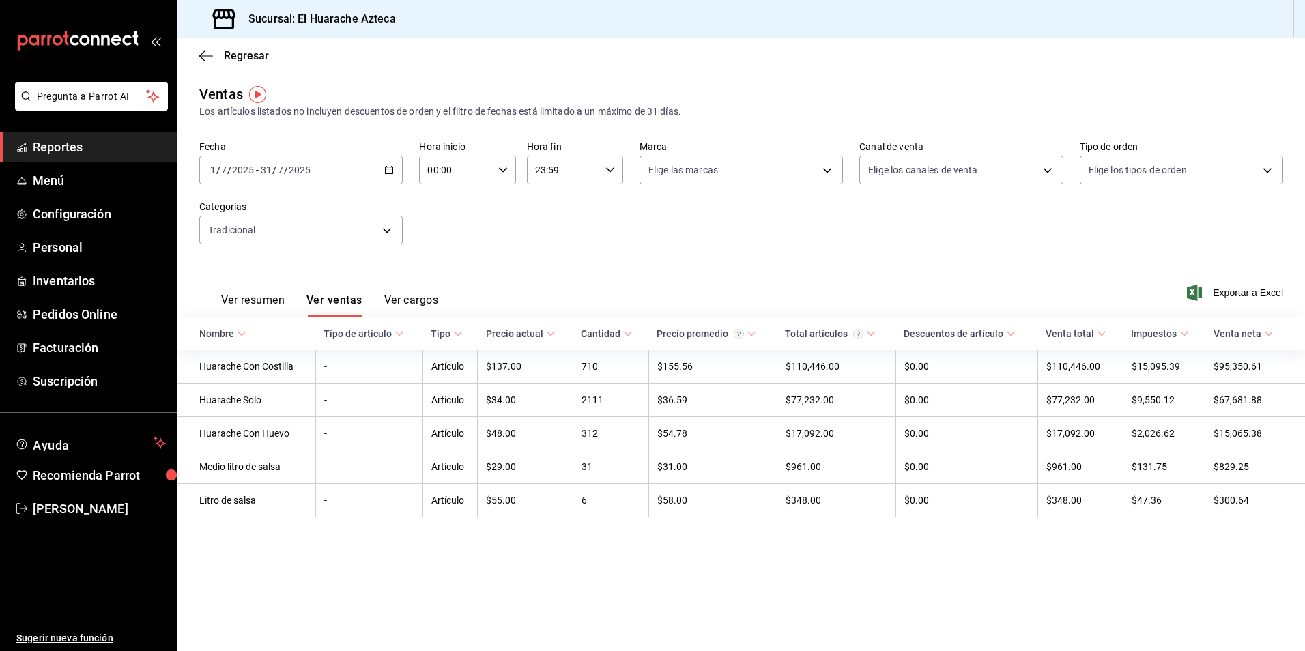
click at [247, 302] on button "Ver resumen" at bounding box center [252, 304] width 63 height 23
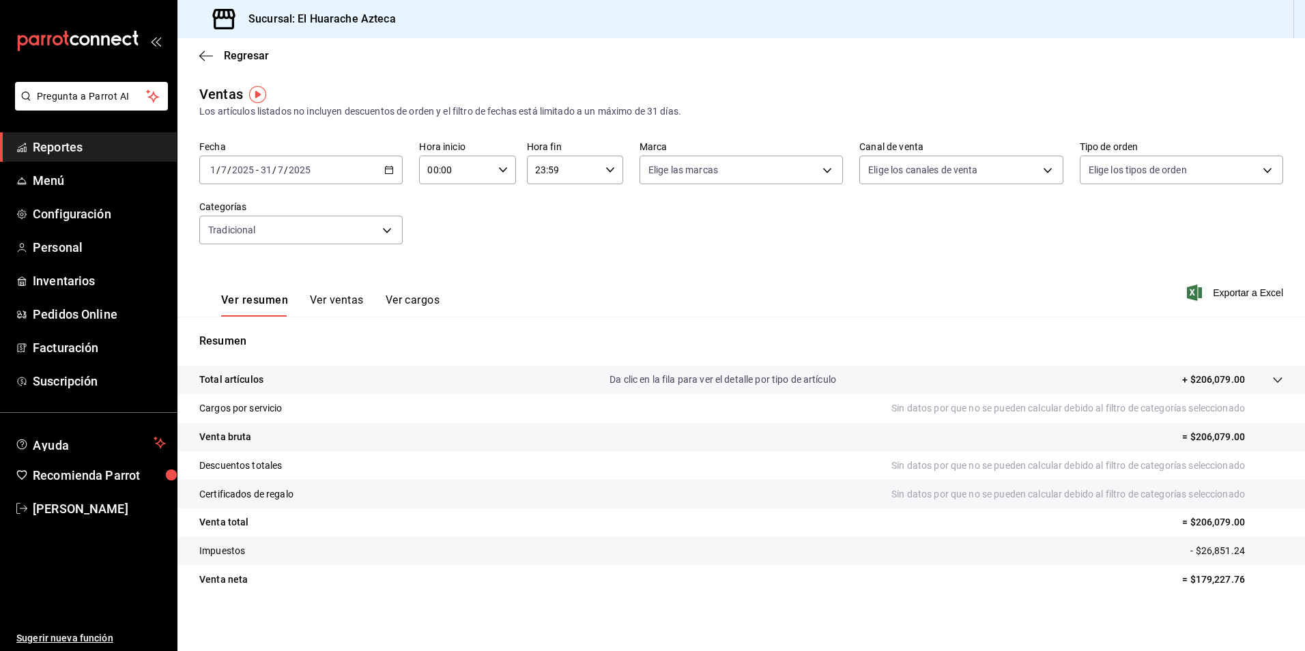
click at [328, 298] on button "Ver ventas" at bounding box center [337, 304] width 54 height 23
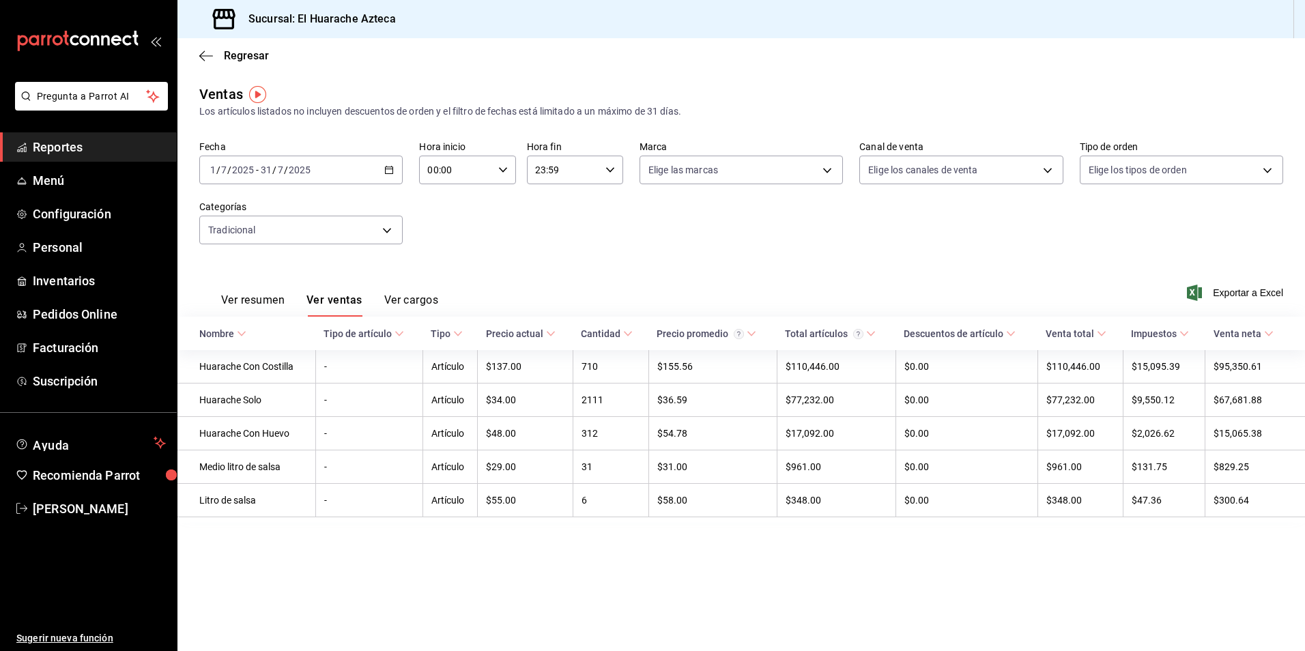
click at [386, 230] on body "Pregunta a Parrot AI Reportes Menú Configuración Personal Inventarios Pedidos O…" at bounding box center [652, 325] width 1305 height 651
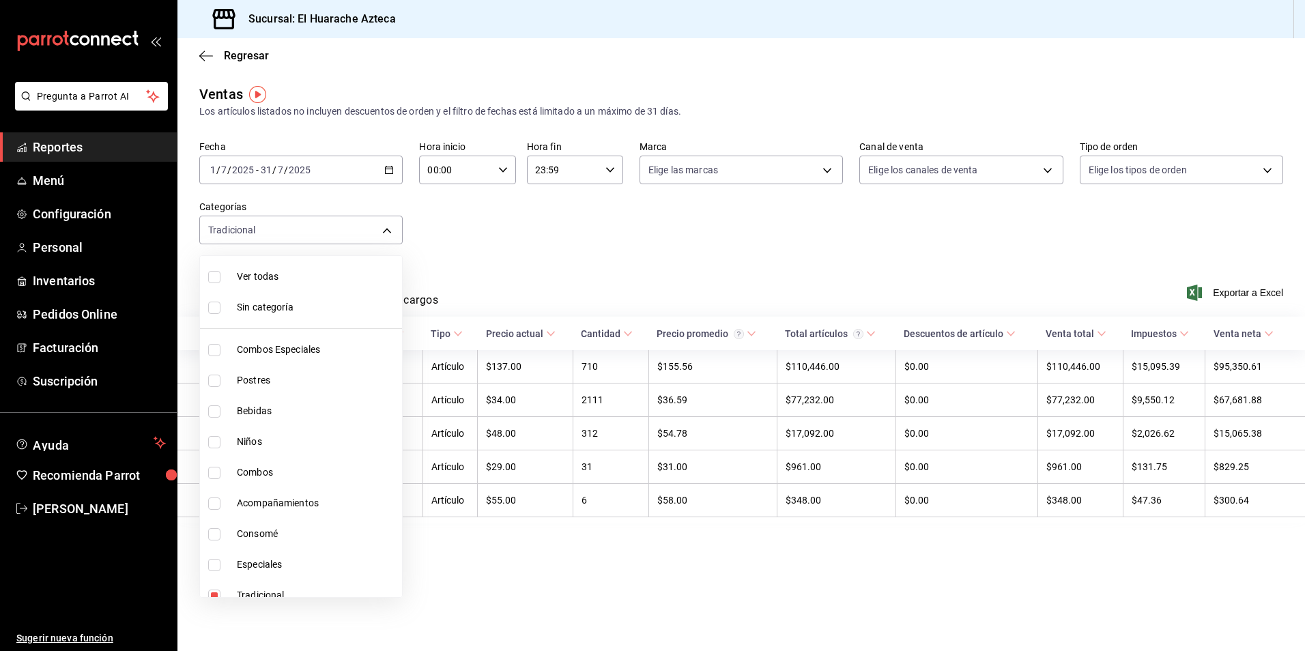
click at [562, 259] on div at bounding box center [652, 325] width 1305 height 651
click at [390, 230] on body "Pregunta a Parrot AI Reportes Menú Configuración Personal Inventarios Pedidos O…" at bounding box center [652, 325] width 1305 height 651
click at [261, 591] on span "Tradicional" at bounding box center [317, 595] width 160 height 14
checkbox input "false"
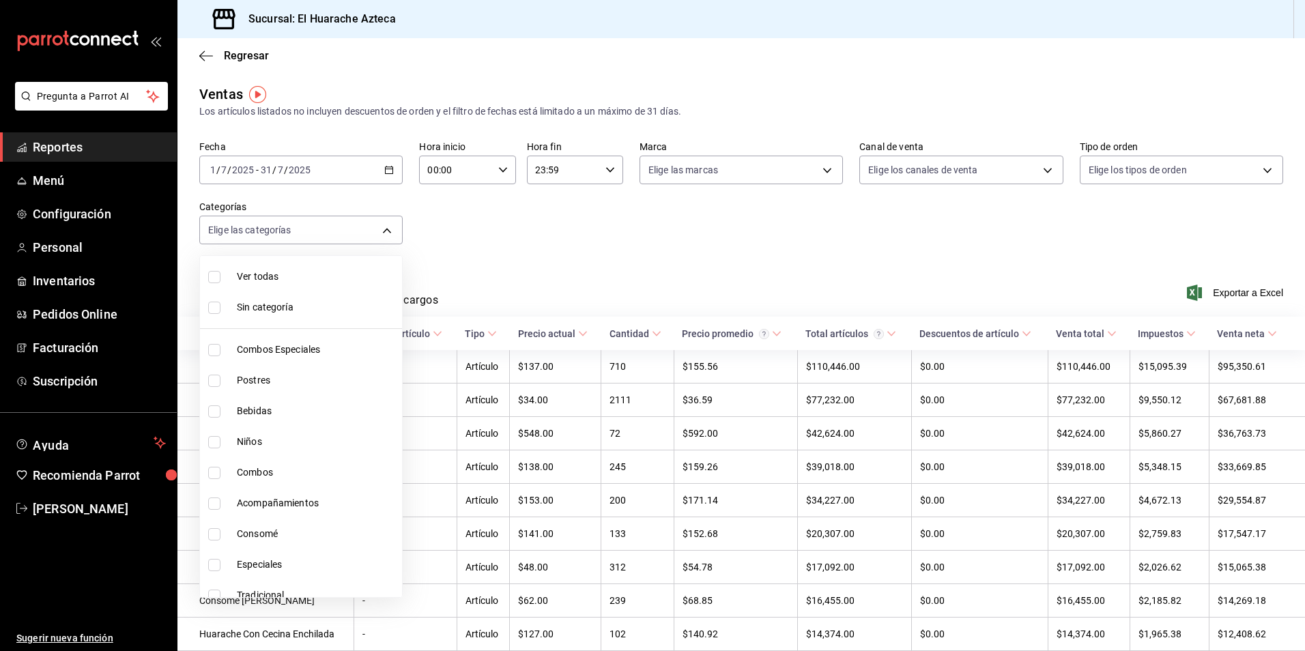
click at [214, 379] on input "checkbox" at bounding box center [214, 381] width 12 height 12
checkbox input "true"
type input "c007e3ad-3013-4e56-a94d-c02e68cae99b"
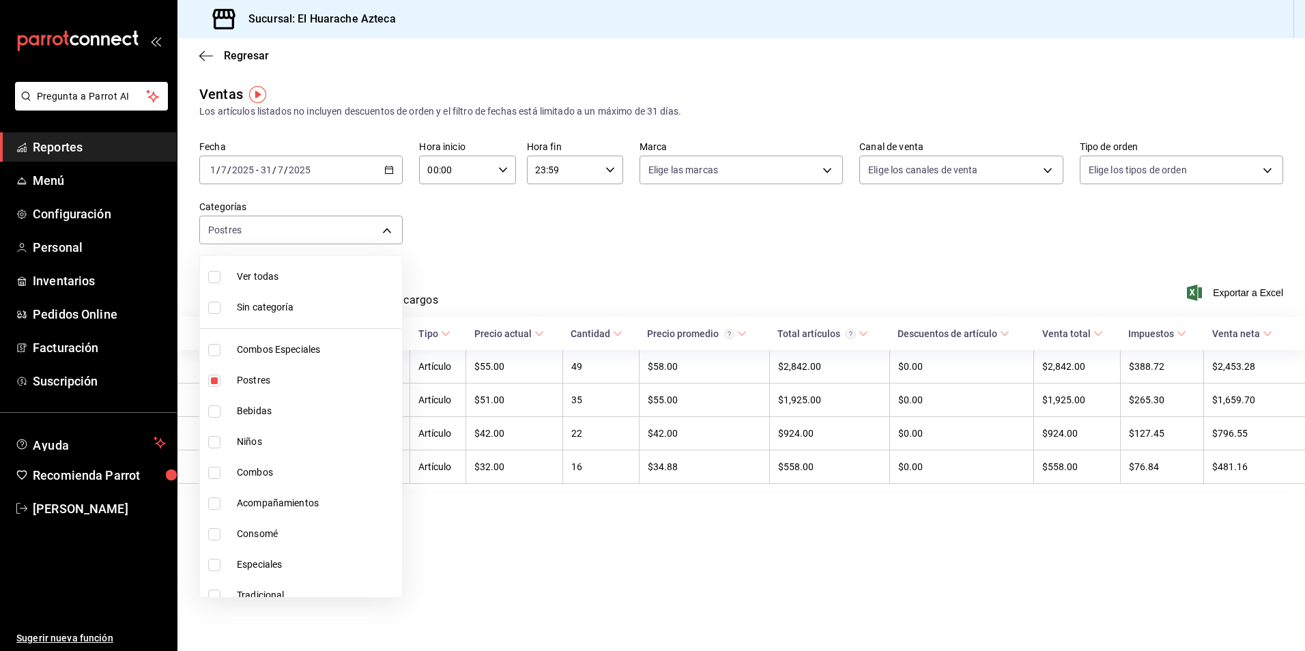
click at [497, 239] on div at bounding box center [652, 325] width 1305 height 651
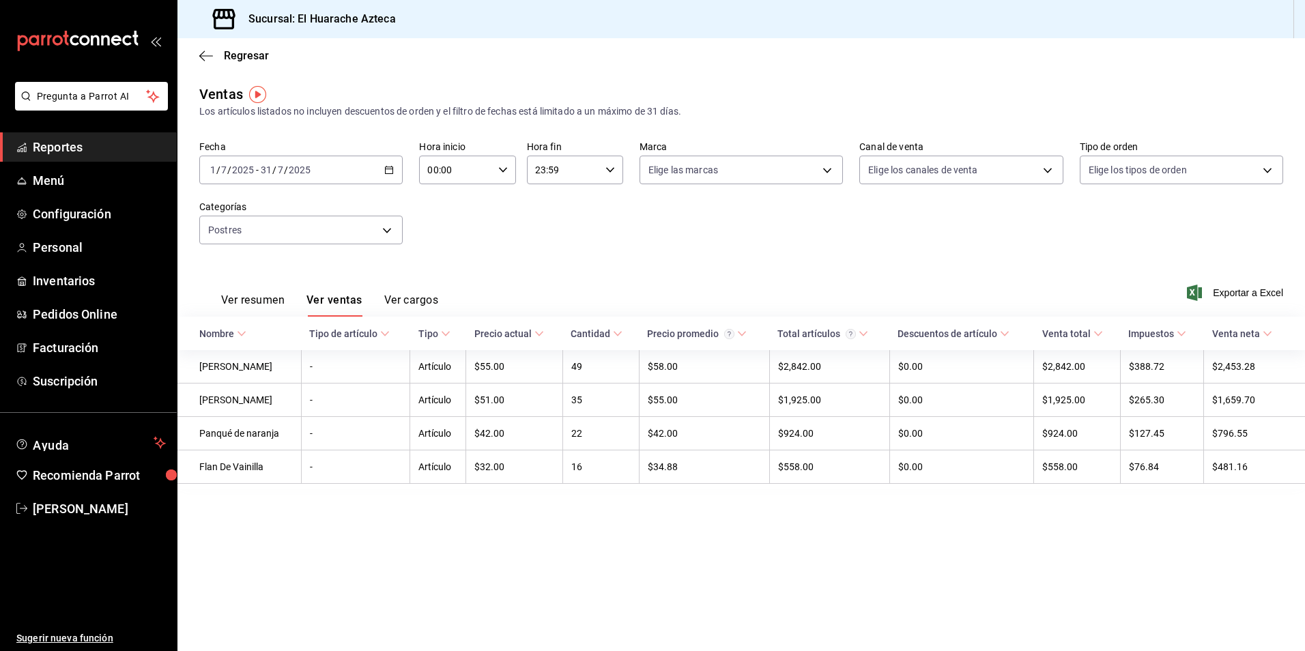
click at [248, 303] on button "Ver resumen" at bounding box center [252, 304] width 63 height 23
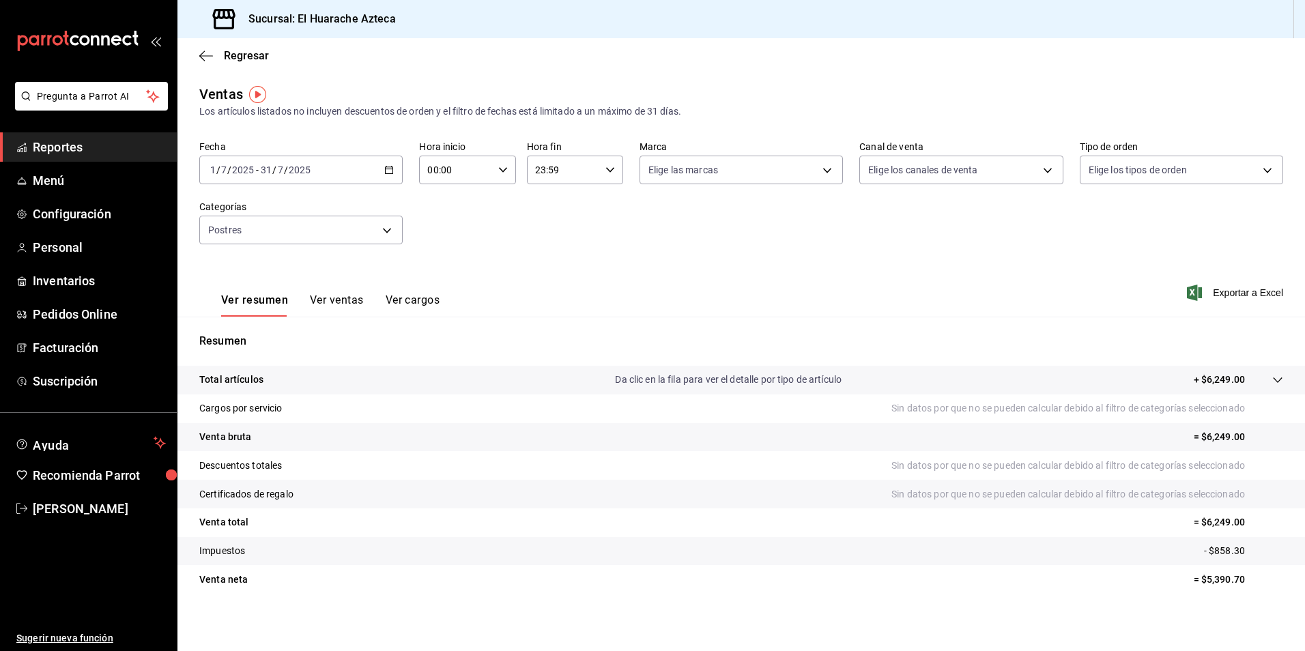
click at [333, 298] on button "Ver ventas" at bounding box center [337, 304] width 54 height 23
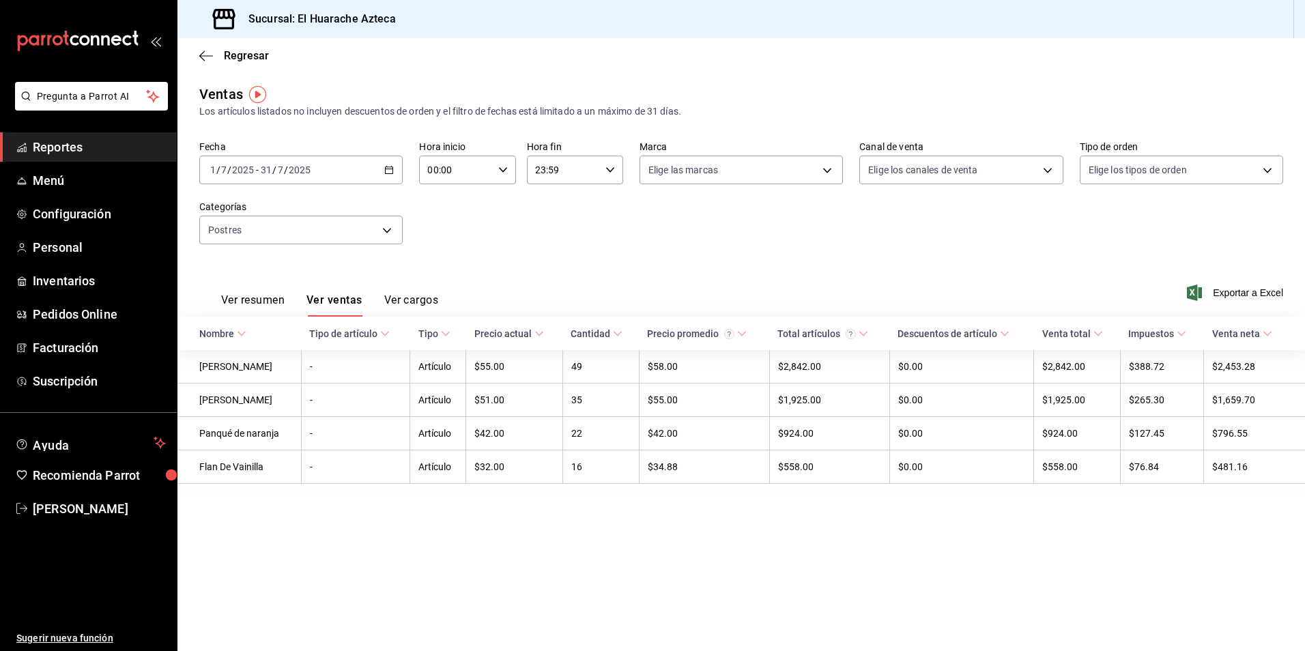
click at [384, 231] on body "Pregunta a Parrot AI Reportes Menú Configuración Personal Inventarios Pedidos O…" at bounding box center [652, 325] width 1305 height 651
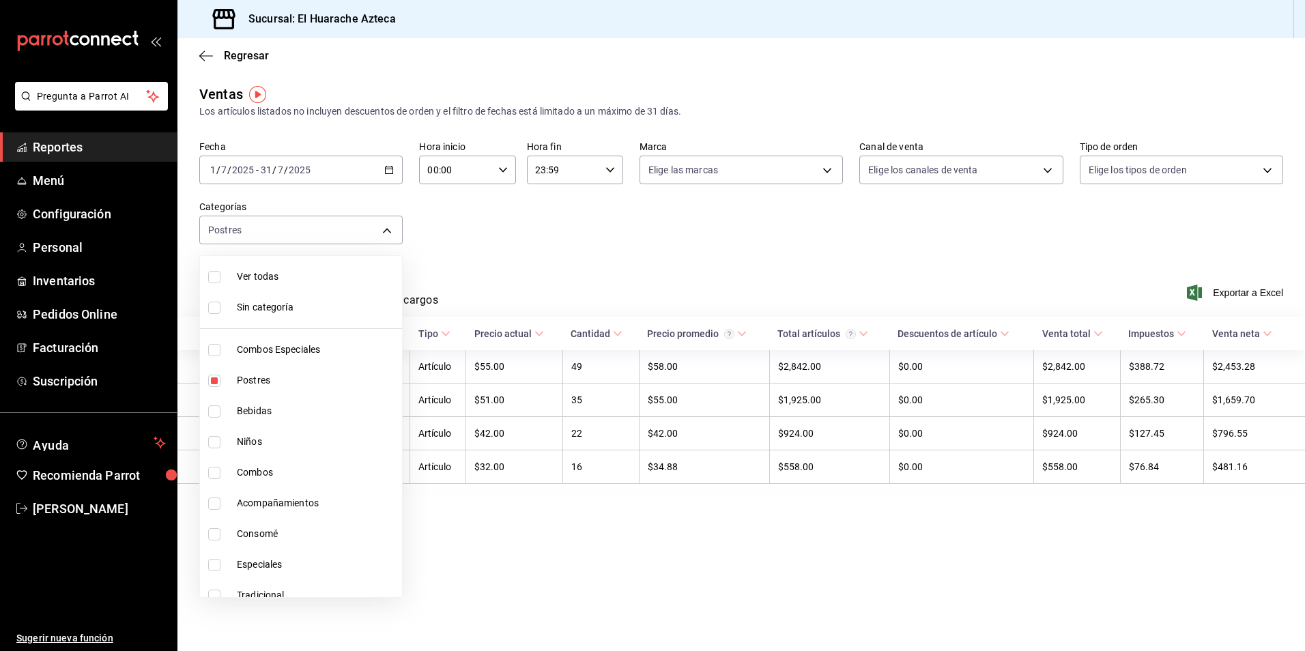
click at [247, 378] on span "Postres" at bounding box center [317, 380] width 160 height 14
checkbox input "false"
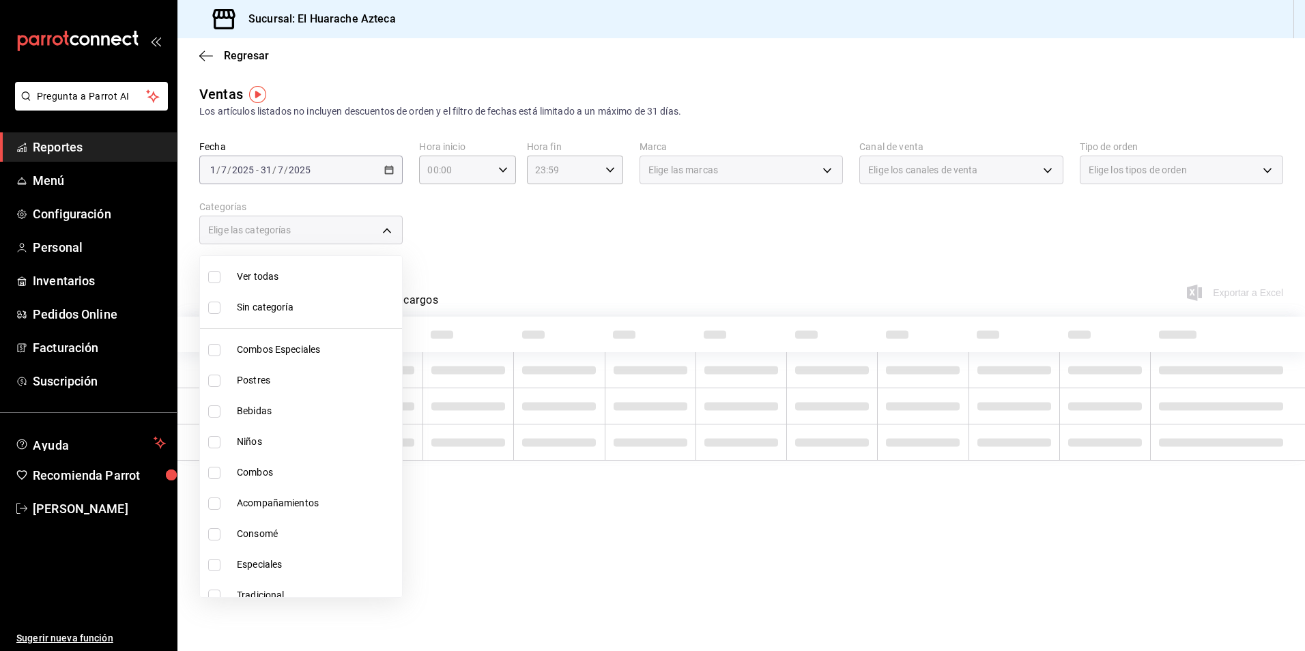
click at [215, 413] on input "checkbox" at bounding box center [214, 411] width 12 height 12
checkbox input "true"
type input "f30dce80-1504-46fe-9bff-e61b227a5927"
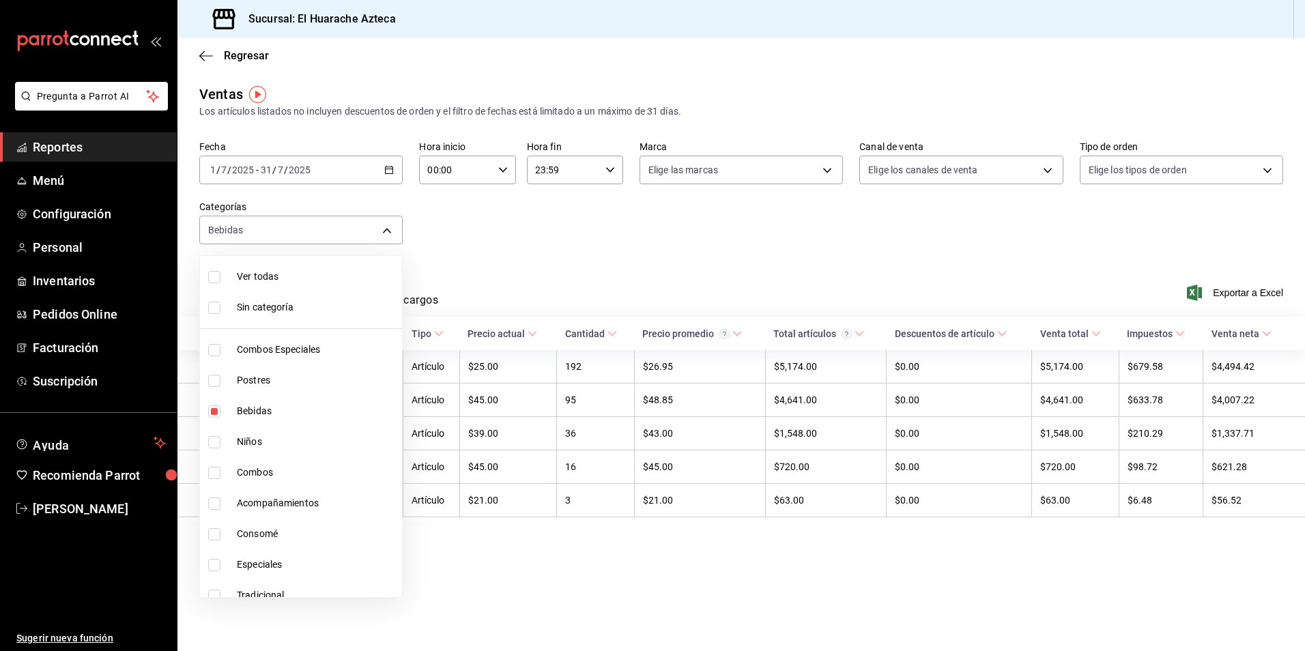
click at [535, 263] on div at bounding box center [652, 325] width 1305 height 651
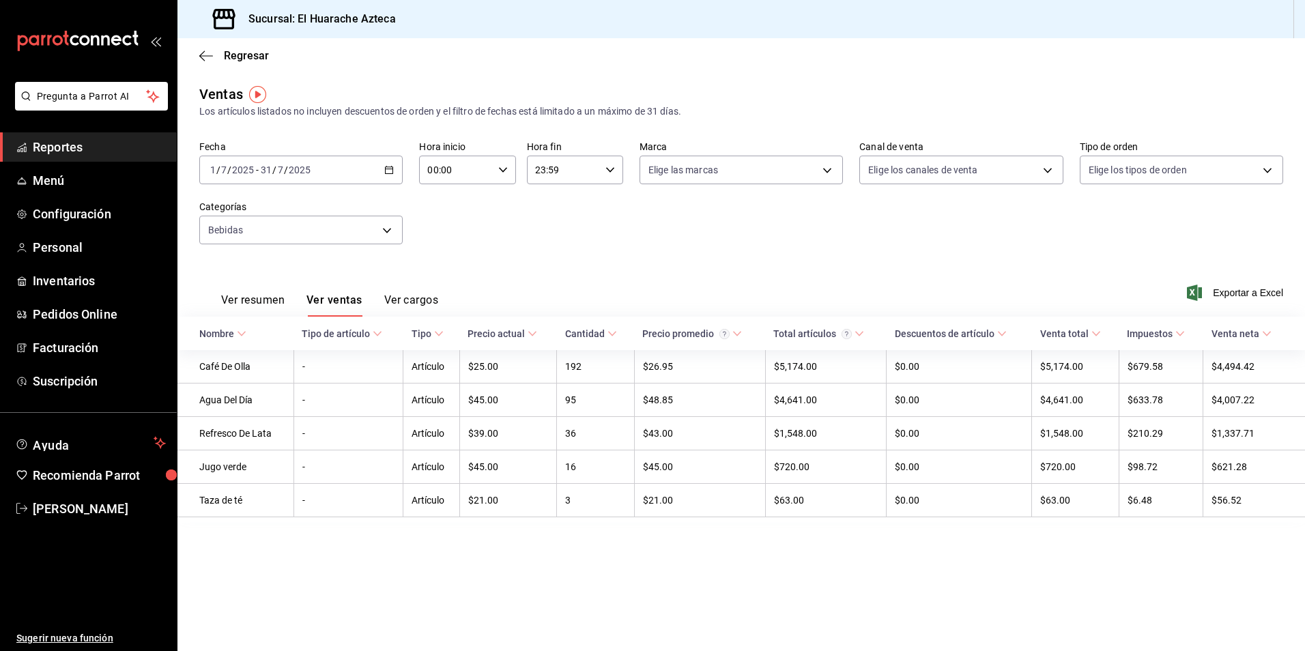
click at [255, 301] on button "Ver resumen" at bounding box center [252, 304] width 63 height 23
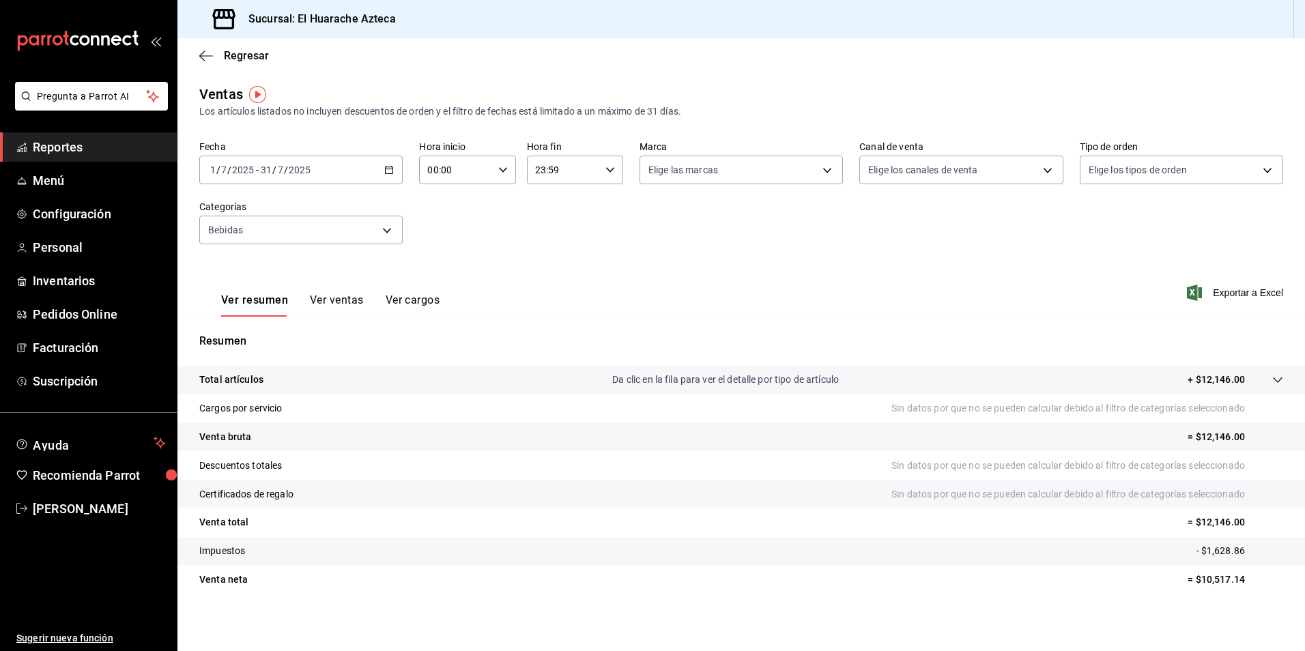
click at [334, 302] on button "Ver ventas" at bounding box center [337, 304] width 54 height 23
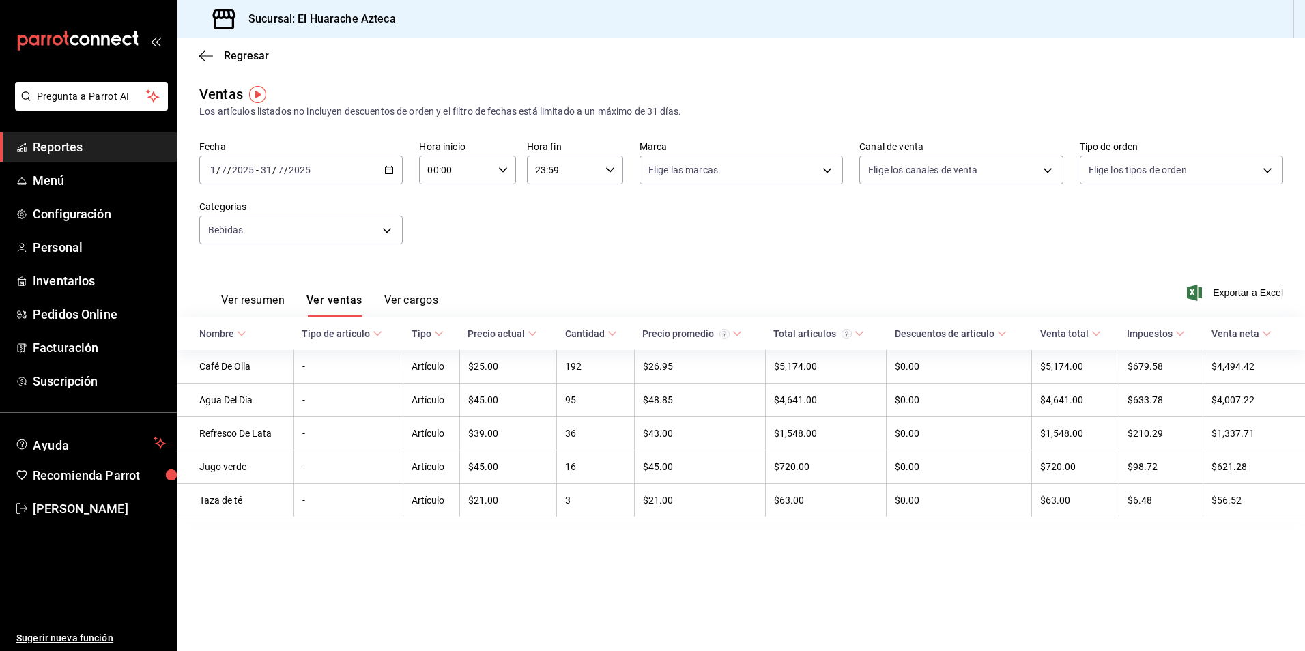
click at [241, 334] on icon at bounding box center [242, 334] width 10 height 10
click at [388, 229] on body "Pregunta a Parrot AI Reportes Menú Configuración Personal Inventarios Pedidos O…" at bounding box center [652, 325] width 1305 height 651
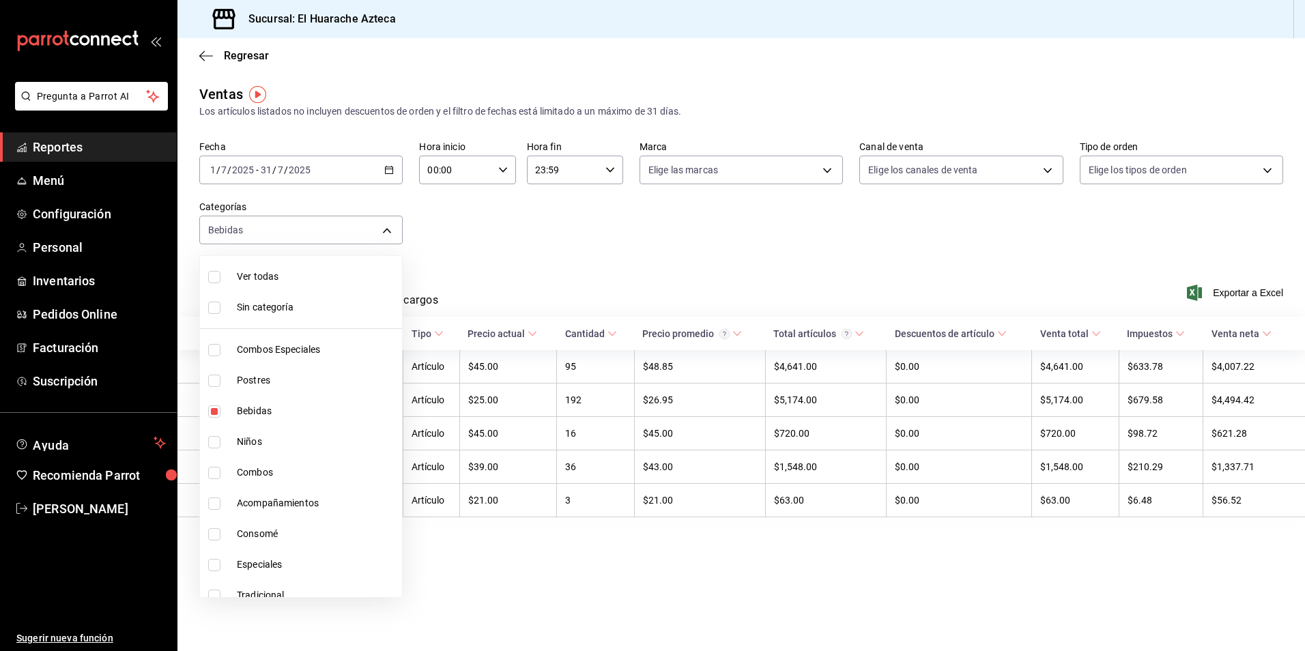
click at [254, 407] on span "Bebidas" at bounding box center [317, 411] width 160 height 14
checkbox input "false"
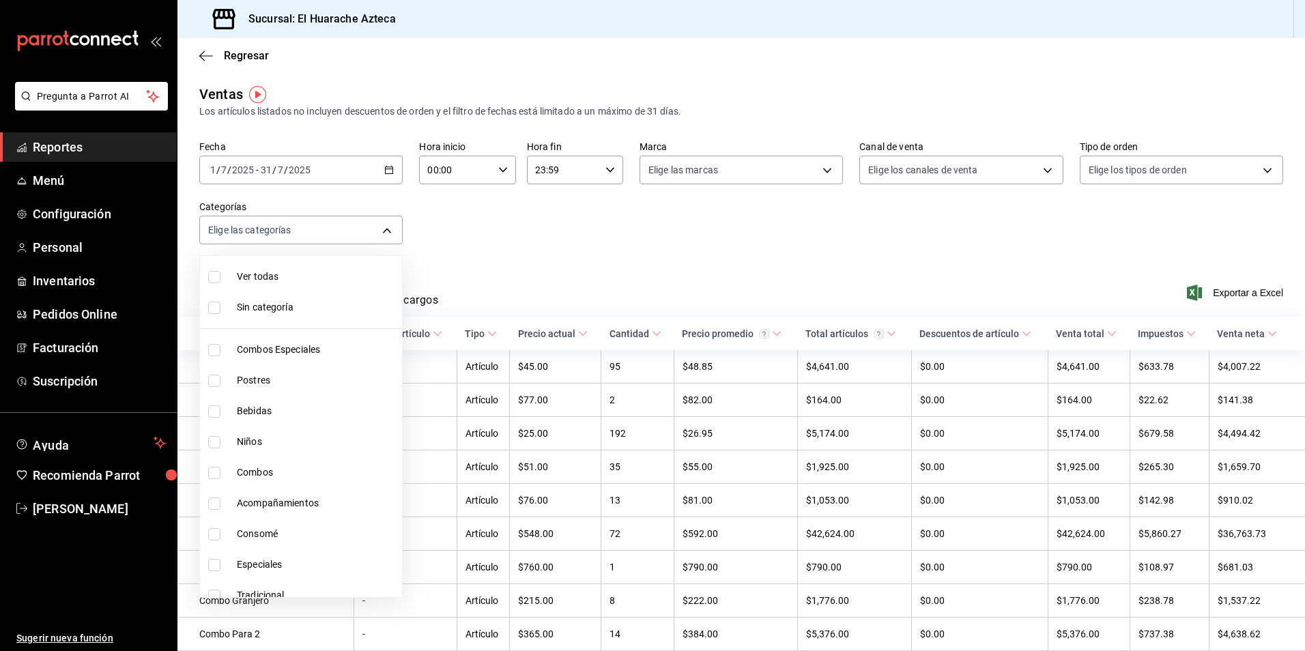
click at [216, 444] on input "checkbox" at bounding box center [214, 442] width 12 height 12
checkbox input "true"
type input "28e60cb7-9a33-402d-bbe1-a64a9172dbc2"
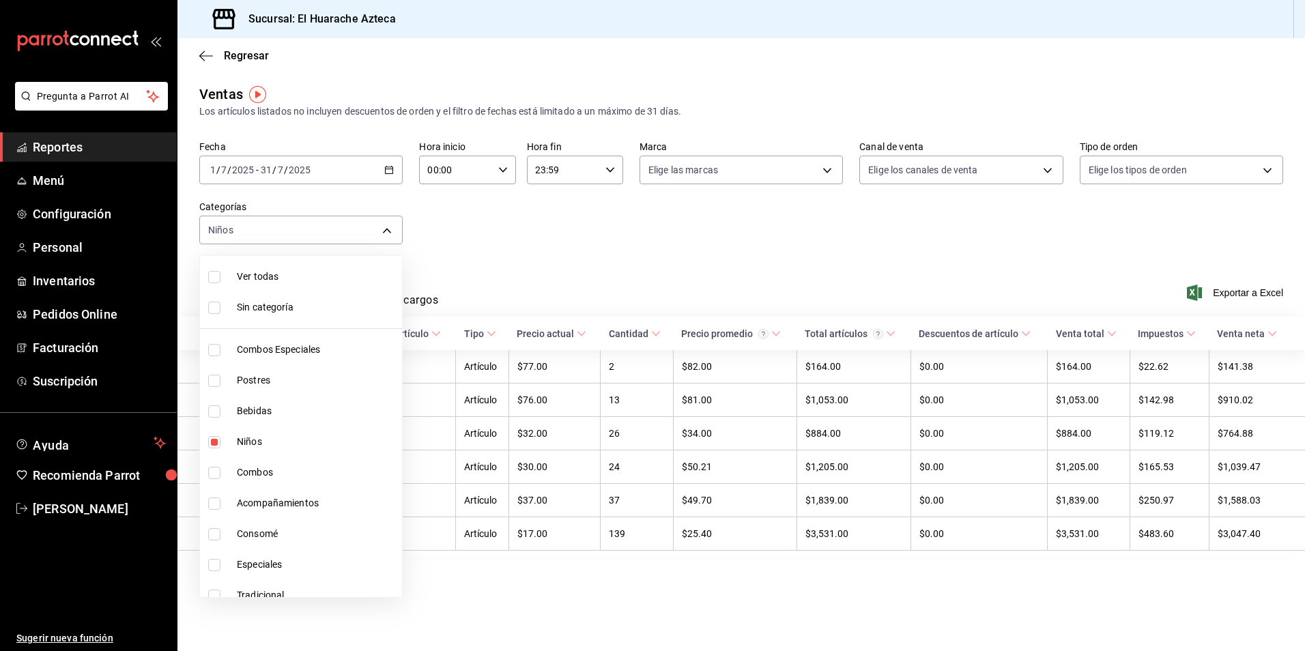
click at [615, 271] on div at bounding box center [652, 325] width 1305 height 651
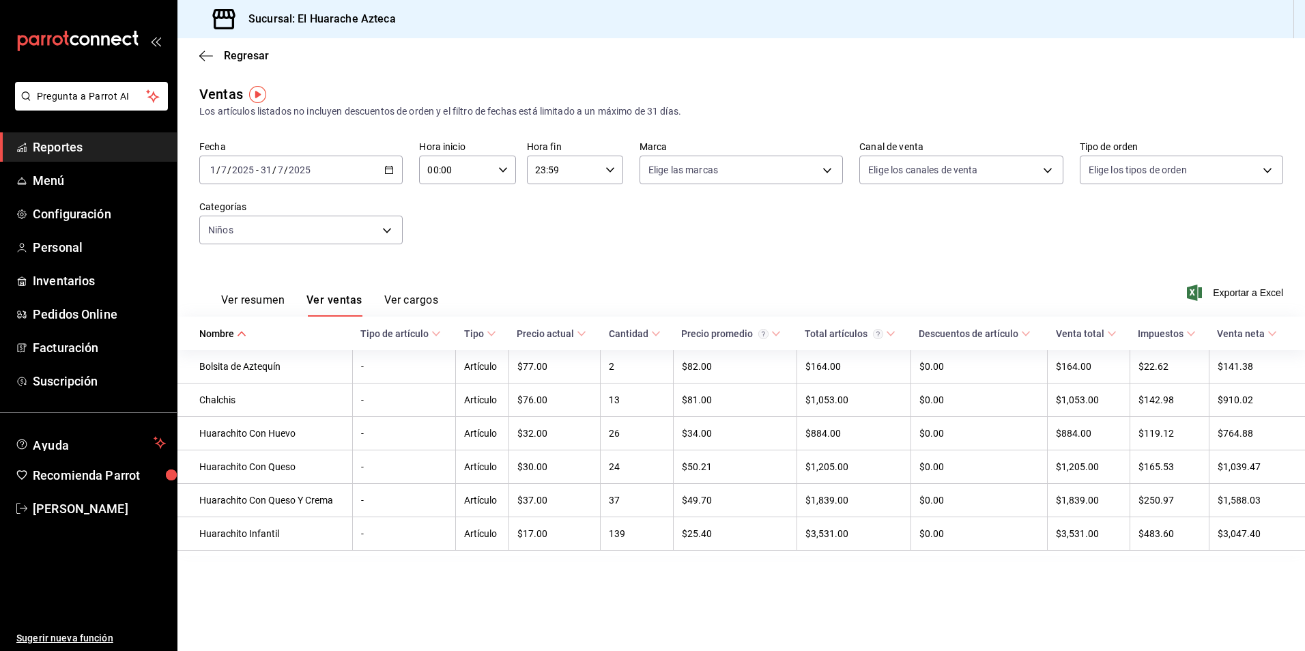
click at [235, 303] on button "Ver resumen" at bounding box center [252, 304] width 63 height 23
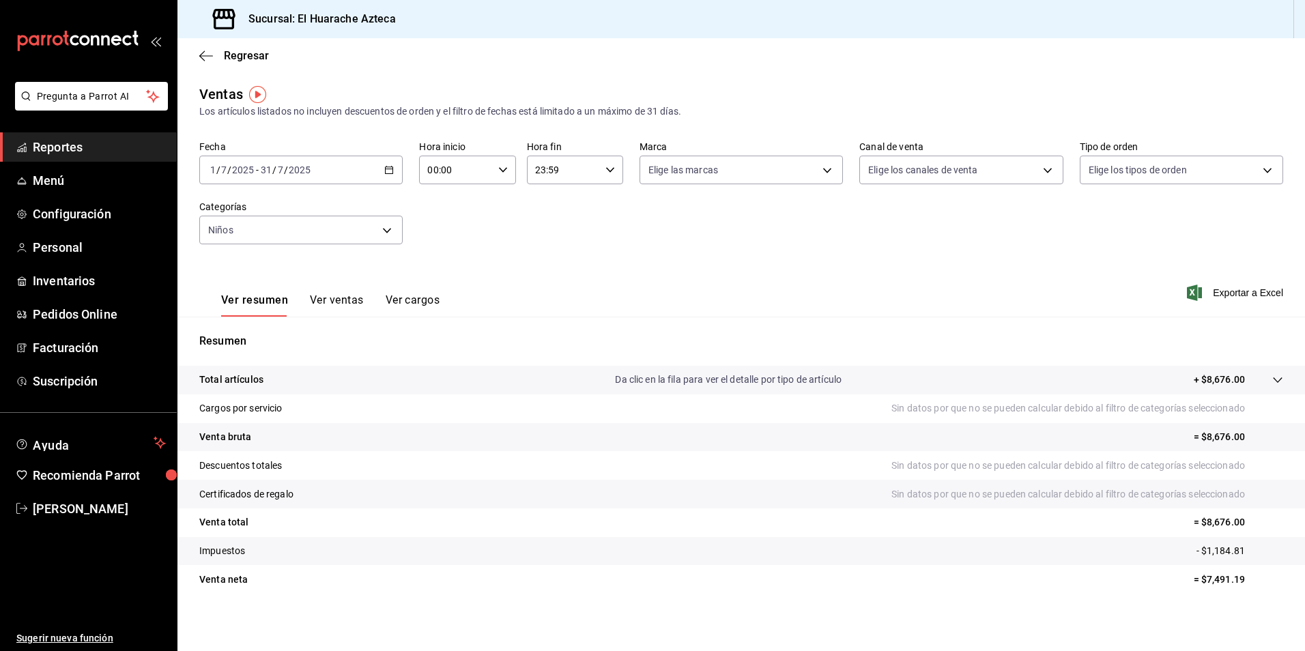
click at [326, 295] on button "Ver ventas" at bounding box center [337, 304] width 54 height 23
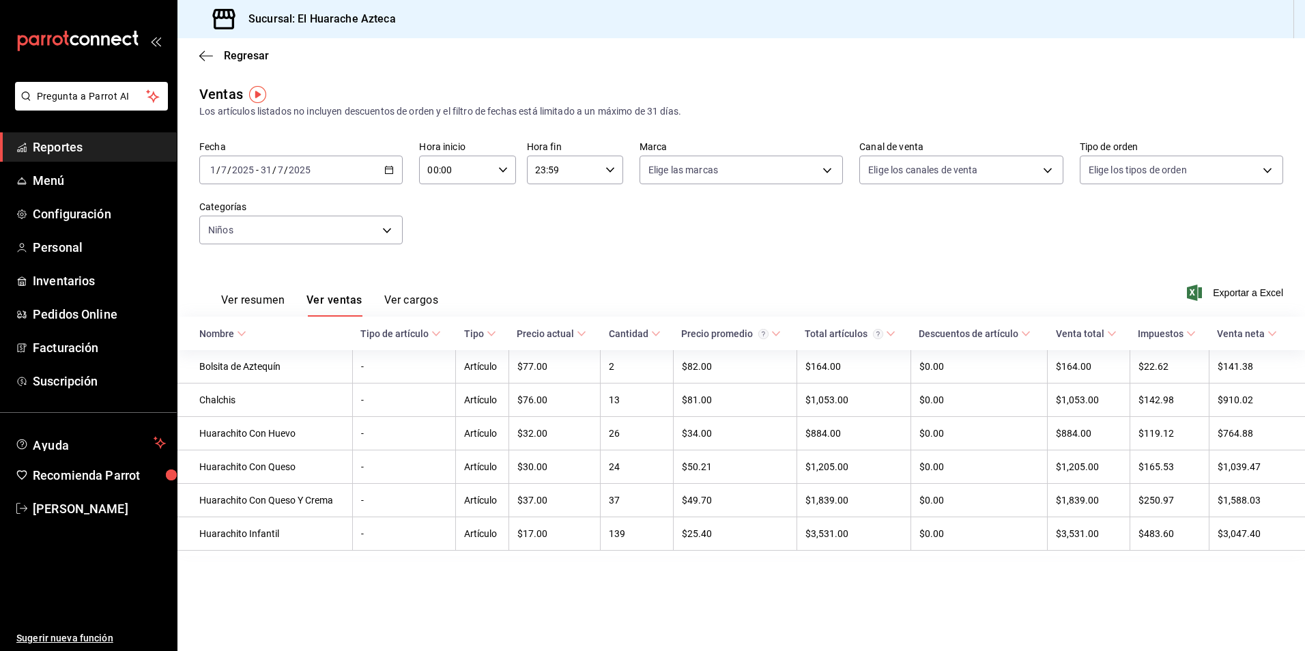
click at [386, 234] on body "Pregunta a Parrot AI Reportes Menú Configuración Personal Inventarios Pedidos O…" at bounding box center [652, 325] width 1305 height 651
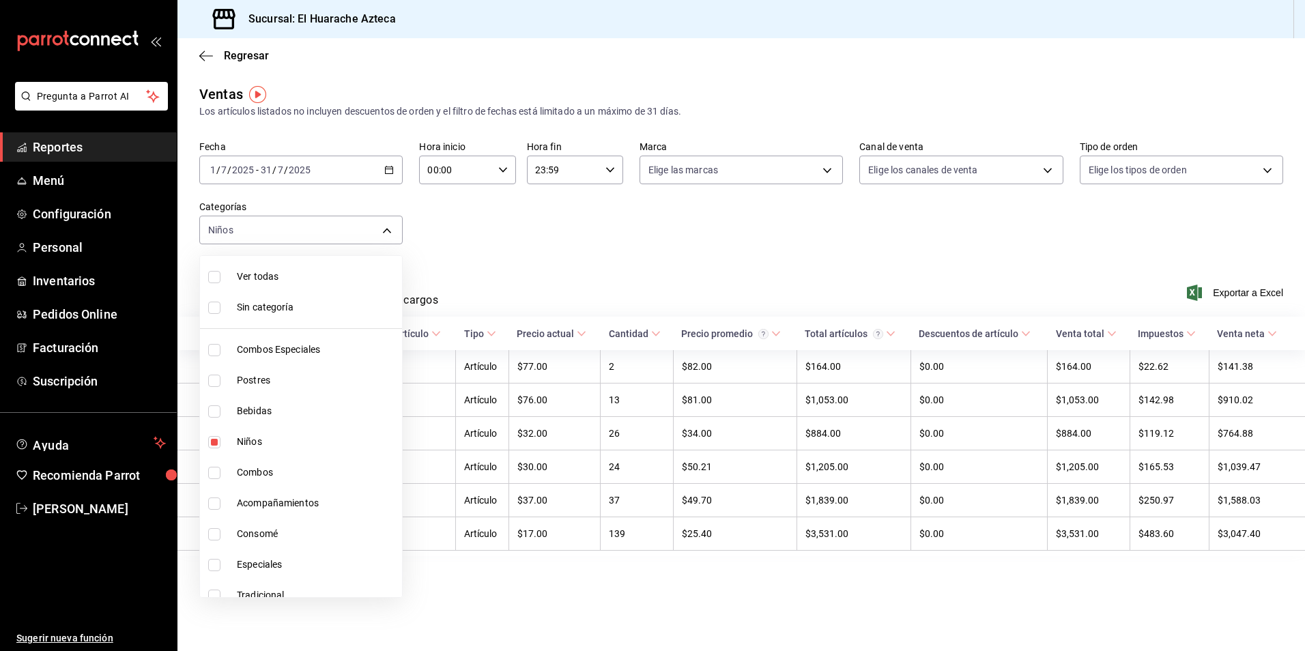
click at [246, 440] on span "Niños" at bounding box center [317, 442] width 160 height 14
checkbox input "false"
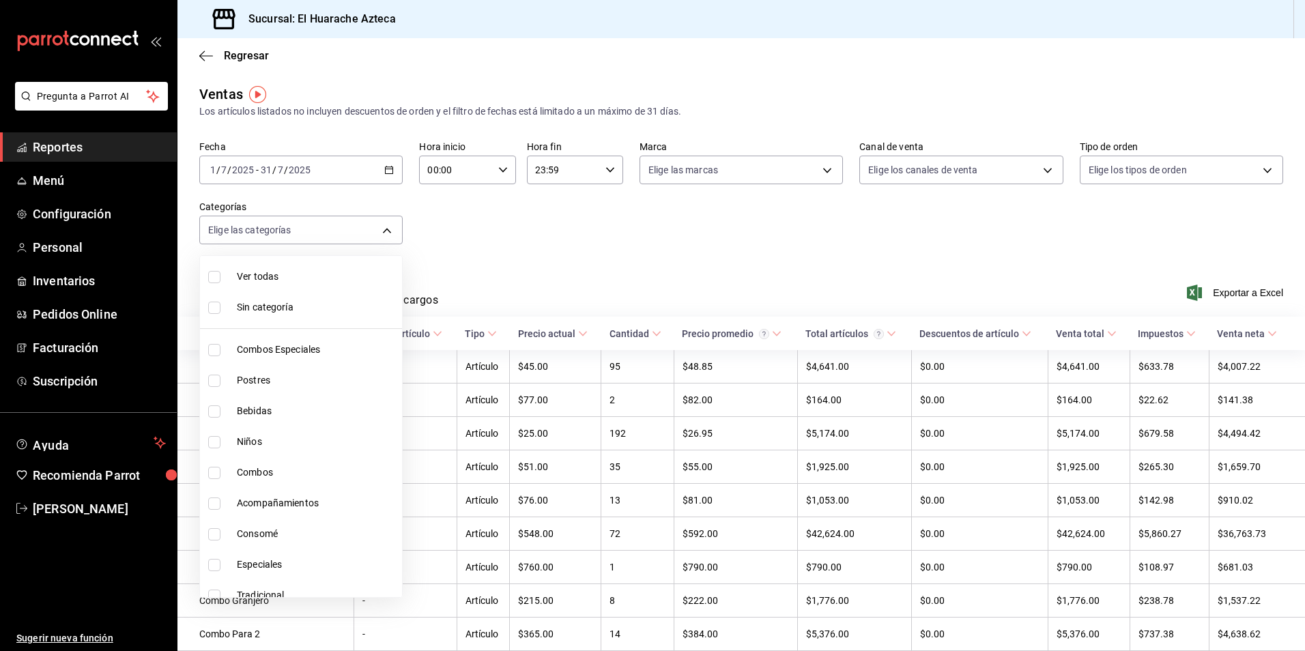
click at [213, 534] on input "checkbox" at bounding box center [214, 534] width 12 height 12
checkbox input "true"
type input "53f55ae2-6285-460e-a8e1-99190fafff65"
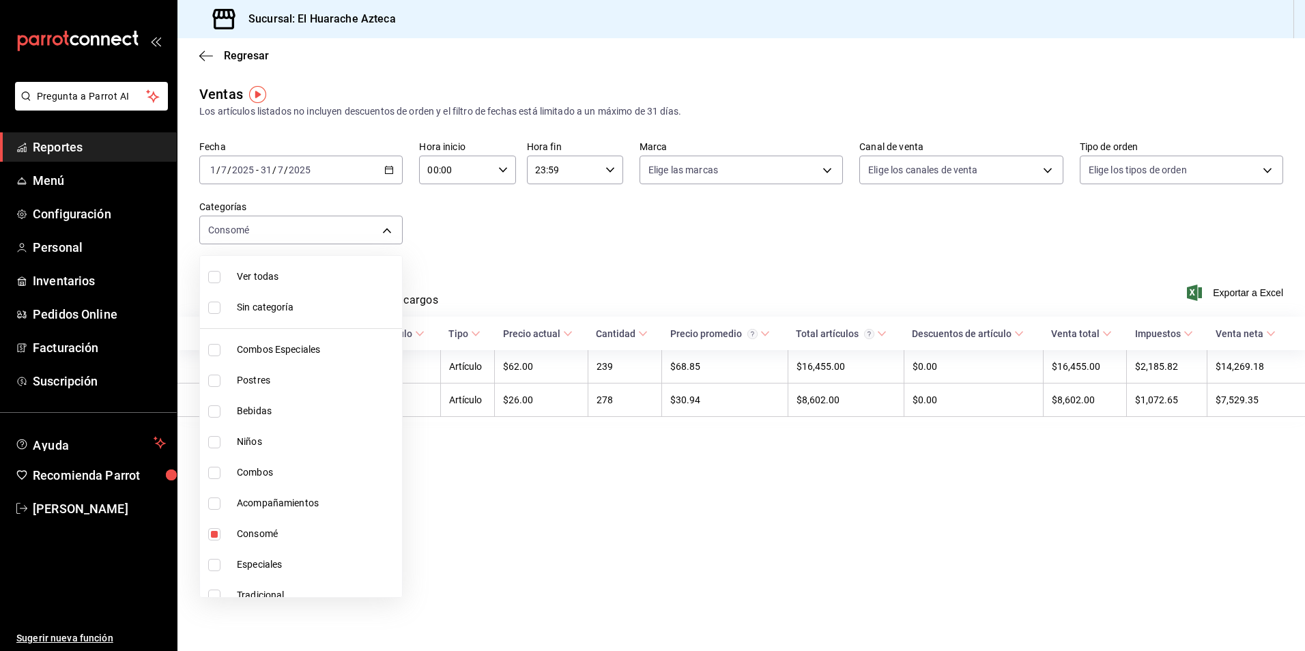
click at [520, 215] on div at bounding box center [652, 325] width 1305 height 651
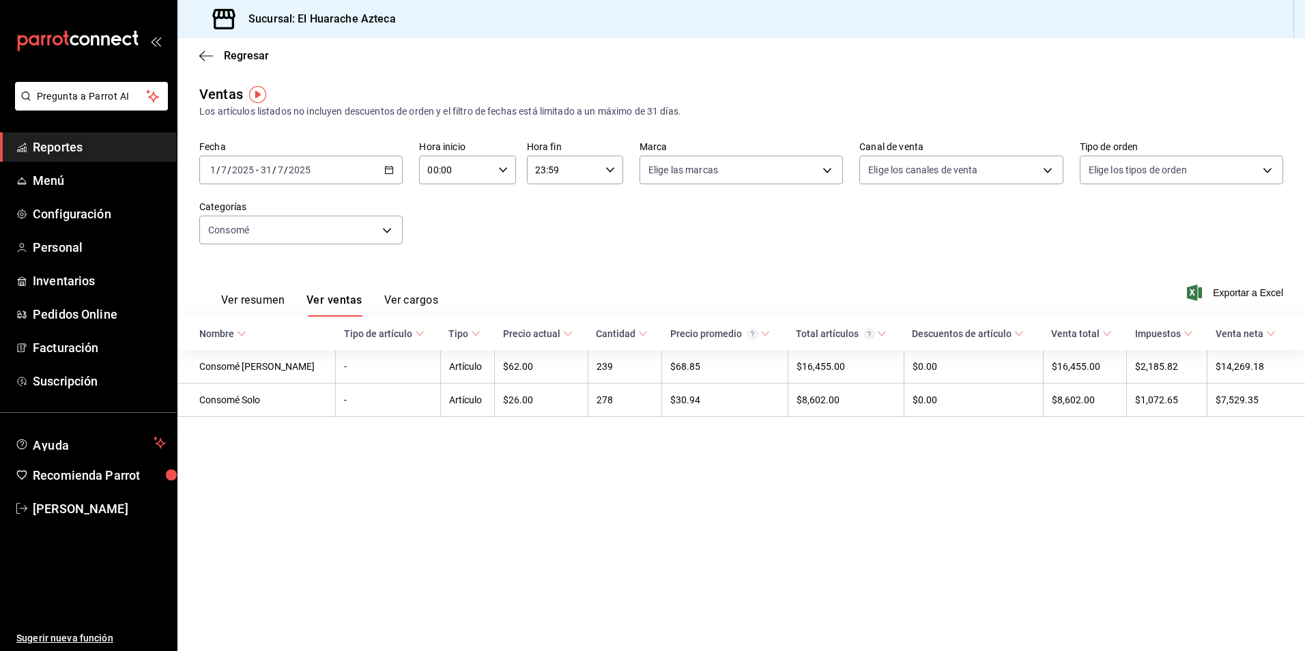
click at [263, 296] on button "Ver resumen" at bounding box center [252, 304] width 63 height 23
